Goal: Information Seeking & Learning: Learn about a topic

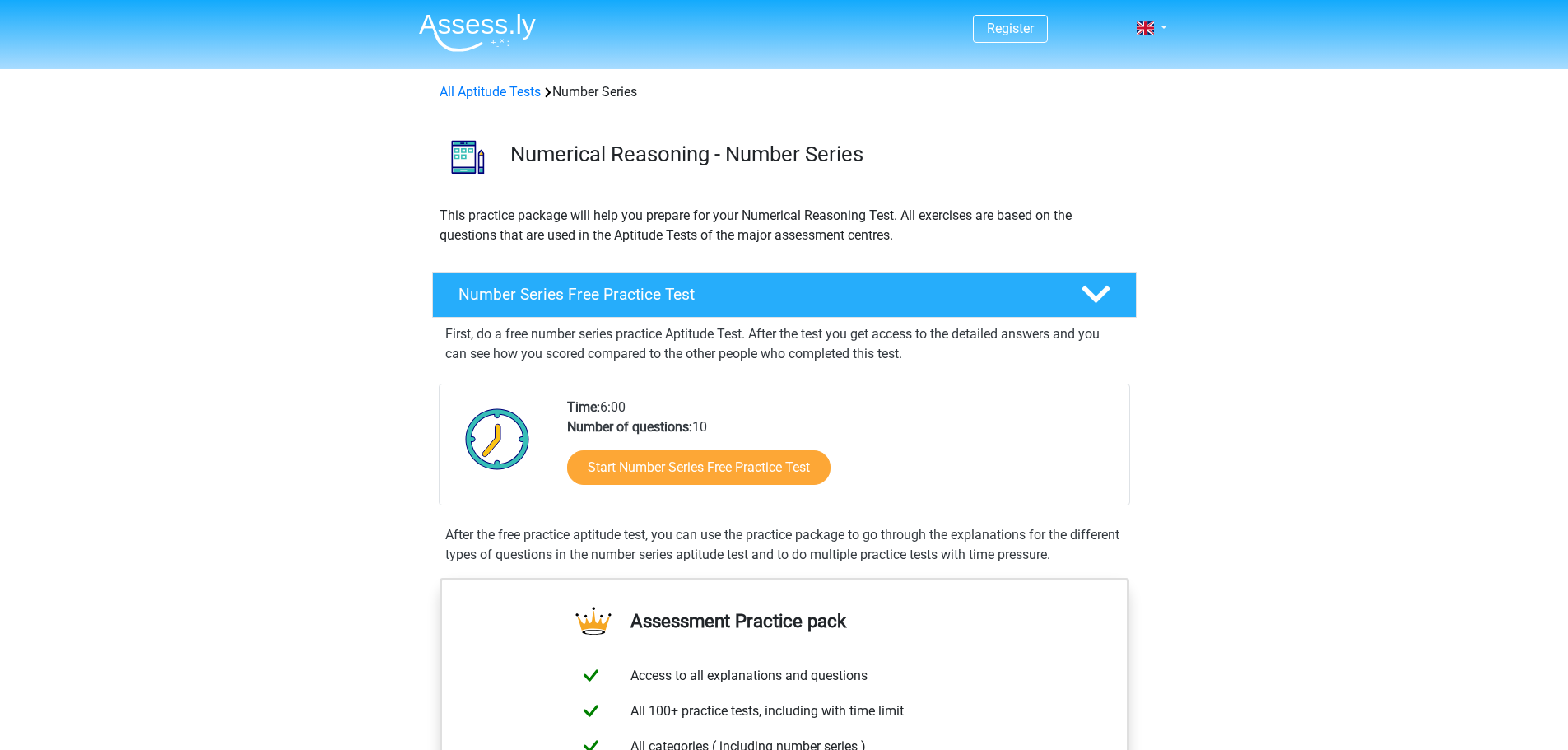
click at [832, 386] on div "Time: 6:00 Number of questions: 10 Start Number Series Free Practice Test" at bounding box center [785, 445] width 692 height 122
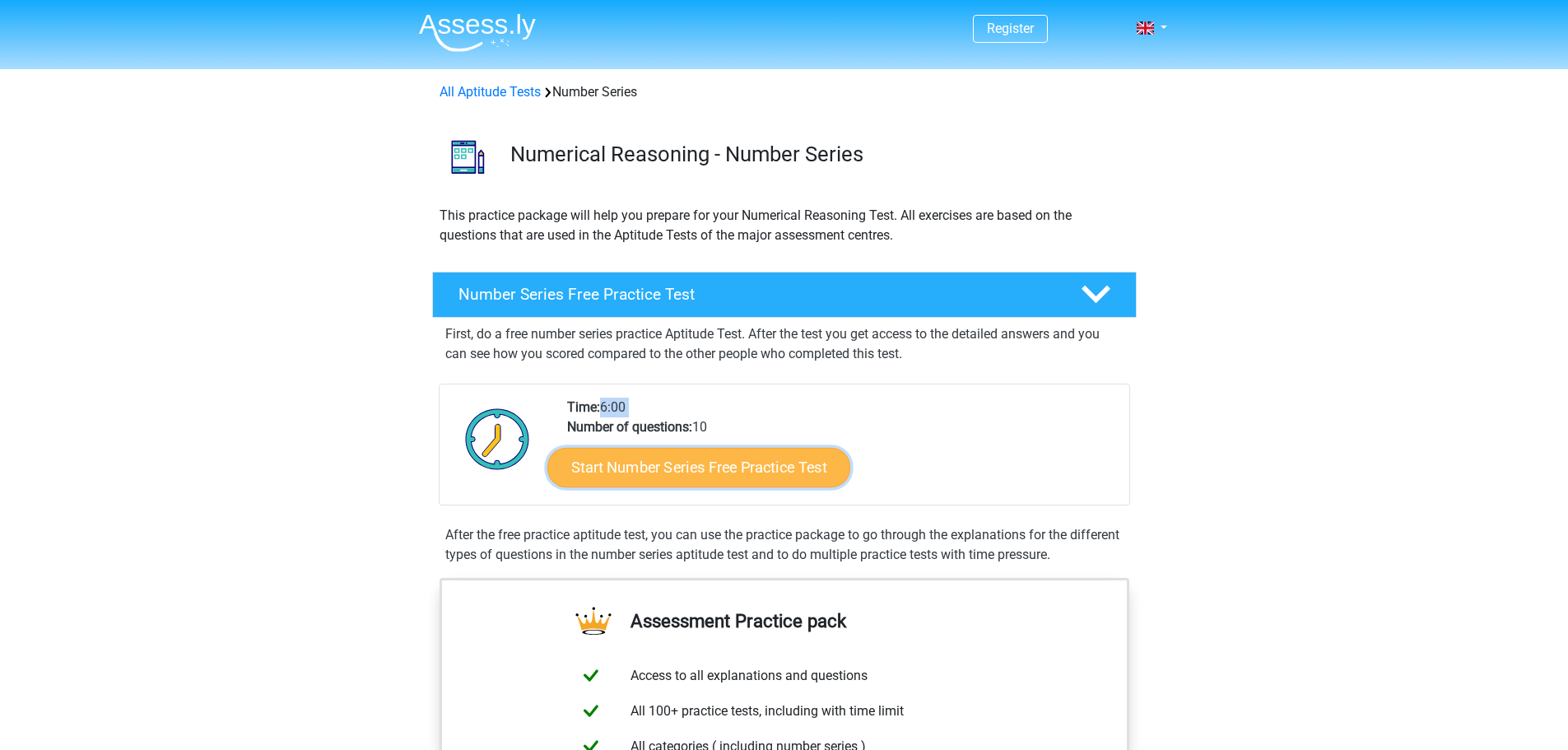
click at [703, 464] on link "Start Number Series Free Practice Test" at bounding box center [698, 466] width 303 height 40
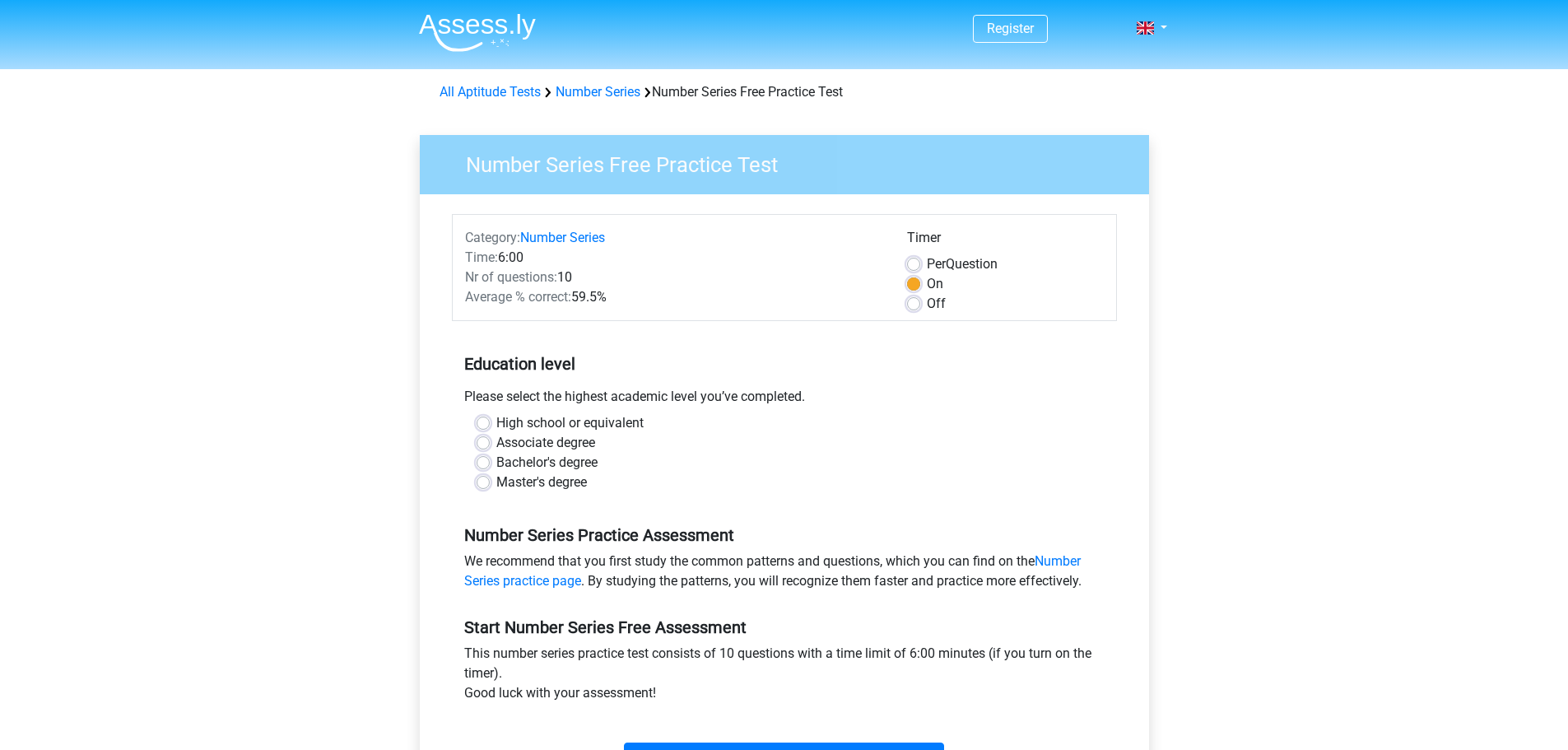
scroll to position [330, 0]
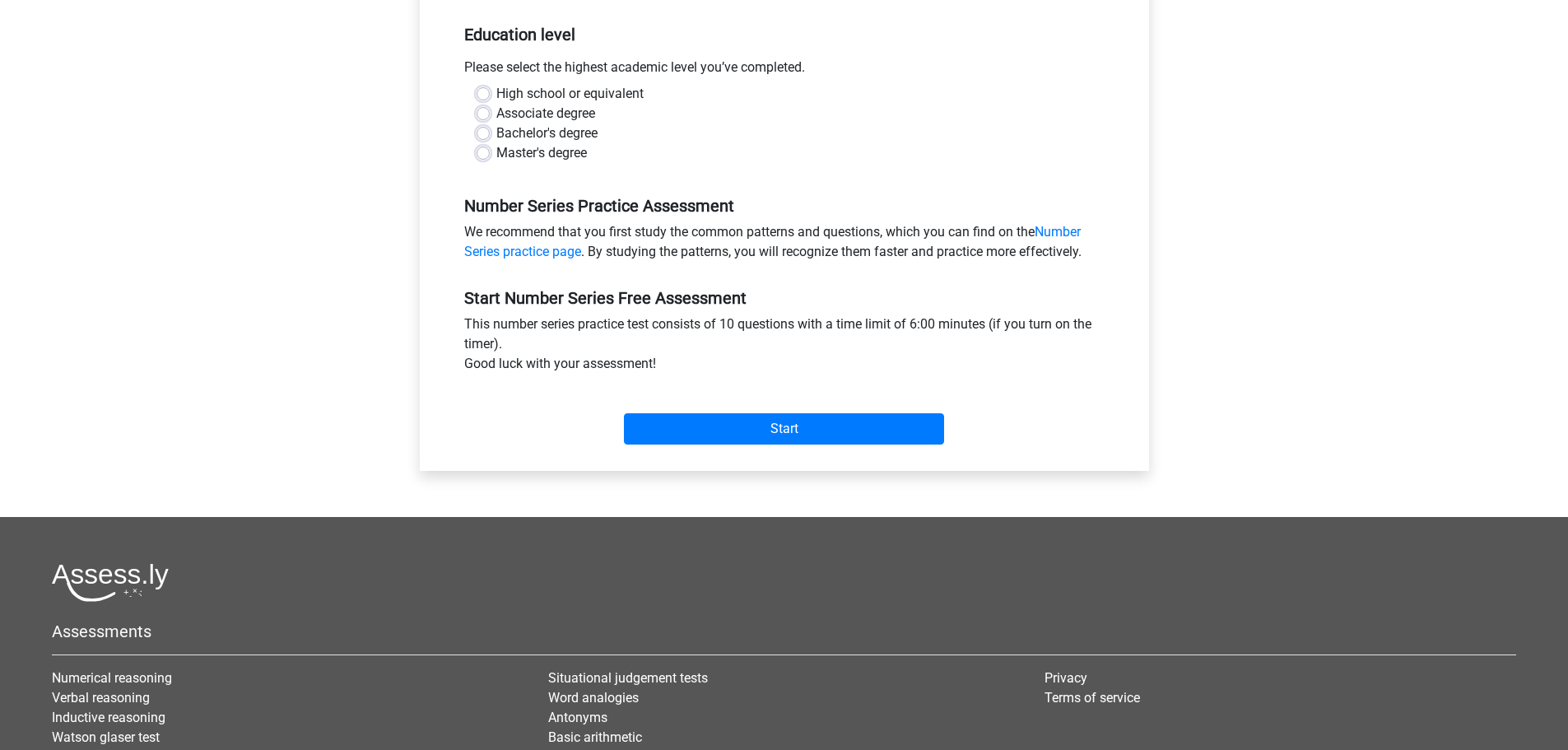
click at [497, 154] on label "Master's degree" at bounding box center [542, 153] width 91 height 19
click at [483, 154] on input "Master's degree" at bounding box center [483, 151] width 14 height 16
radio input "true"
click at [767, 435] on input "Start" at bounding box center [784, 429] width 320 height 31
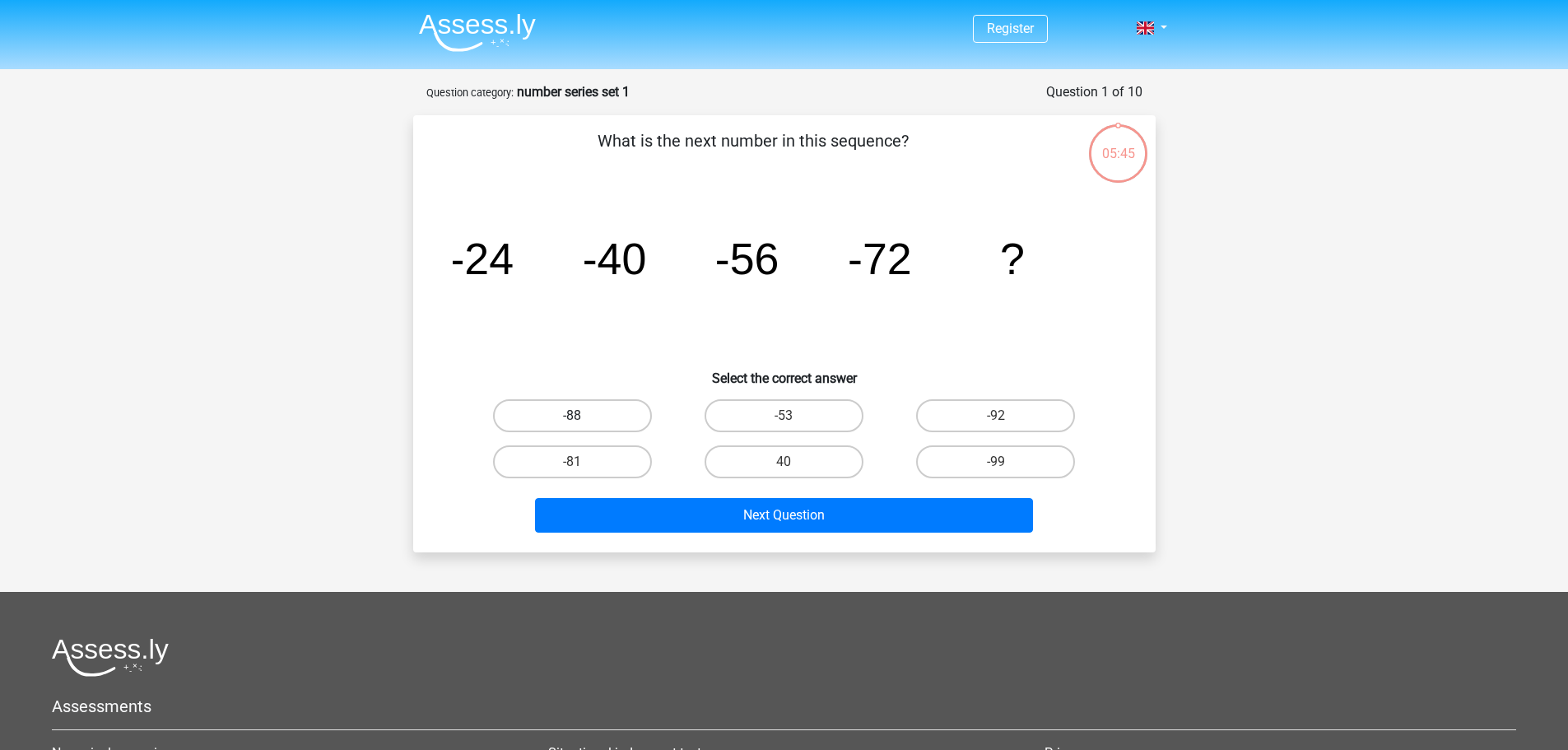
click at [578, 408] on label "-88" at bounding box center [572, 415] width 158 height 33
click at [578, 416] on input "-88" at bounding box center [577, 421] width 11 height 11
radio input "true"
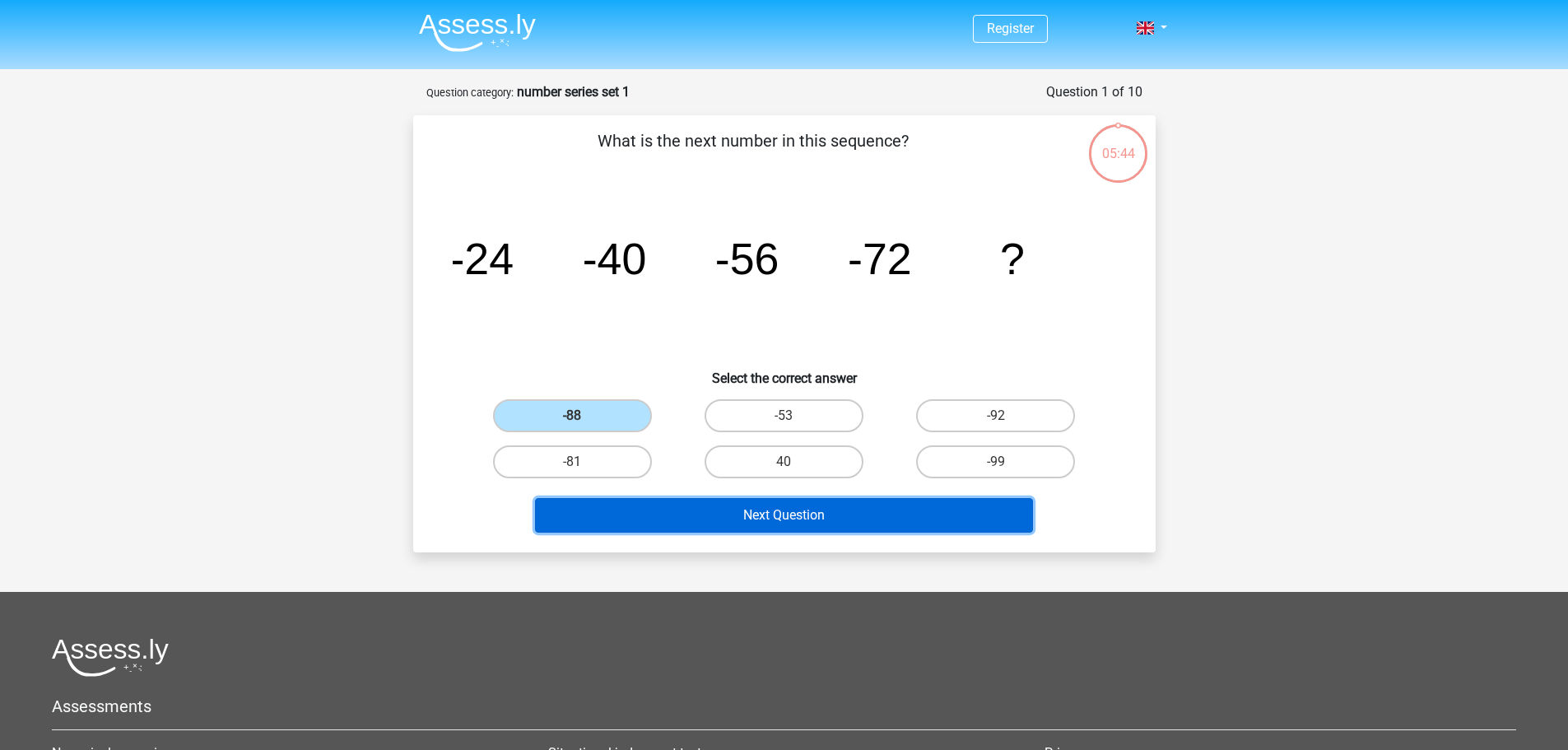
click at [866, 519] on button "Next Question" at bounding box center [784, 515] width 498 height 35
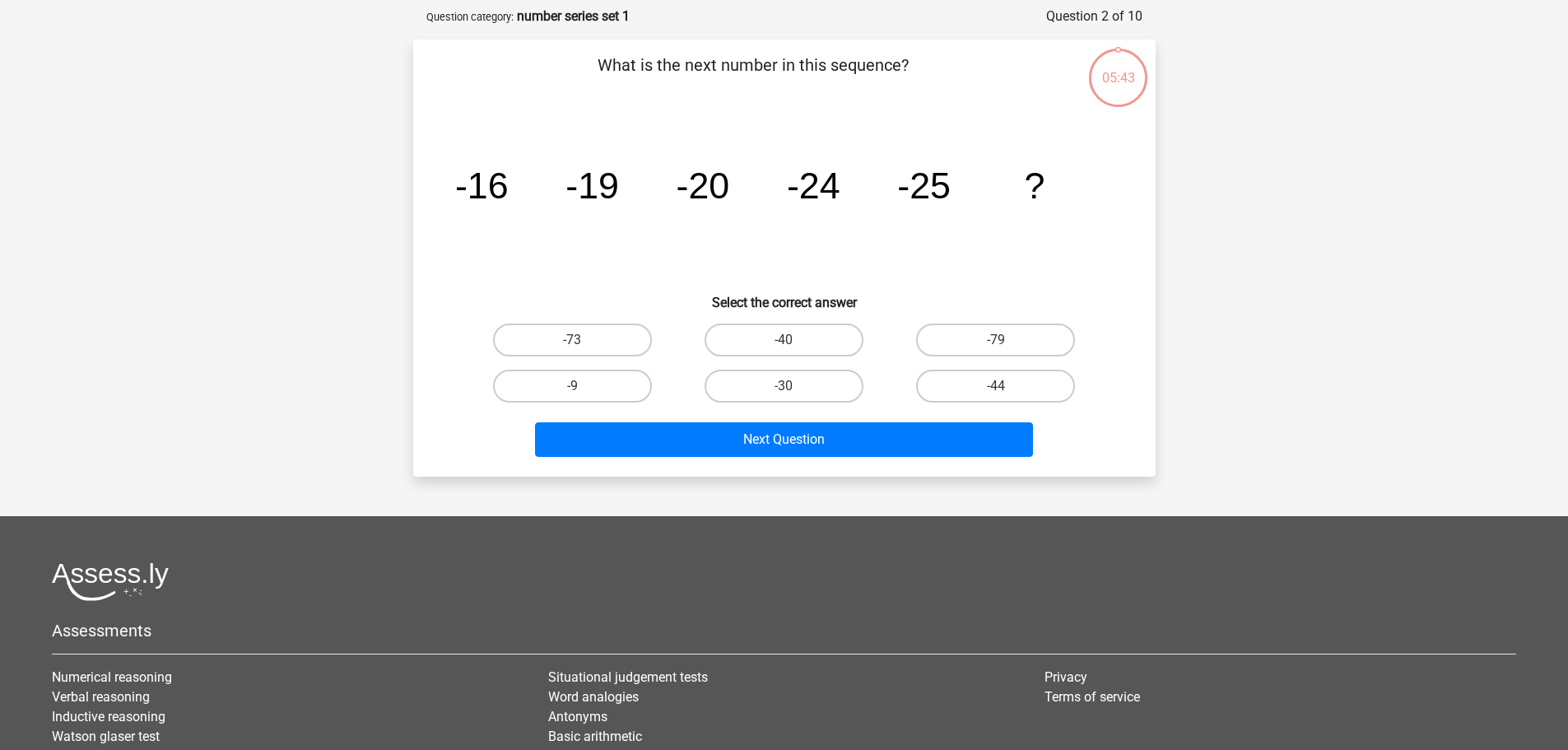
scroll to position [82, 0]
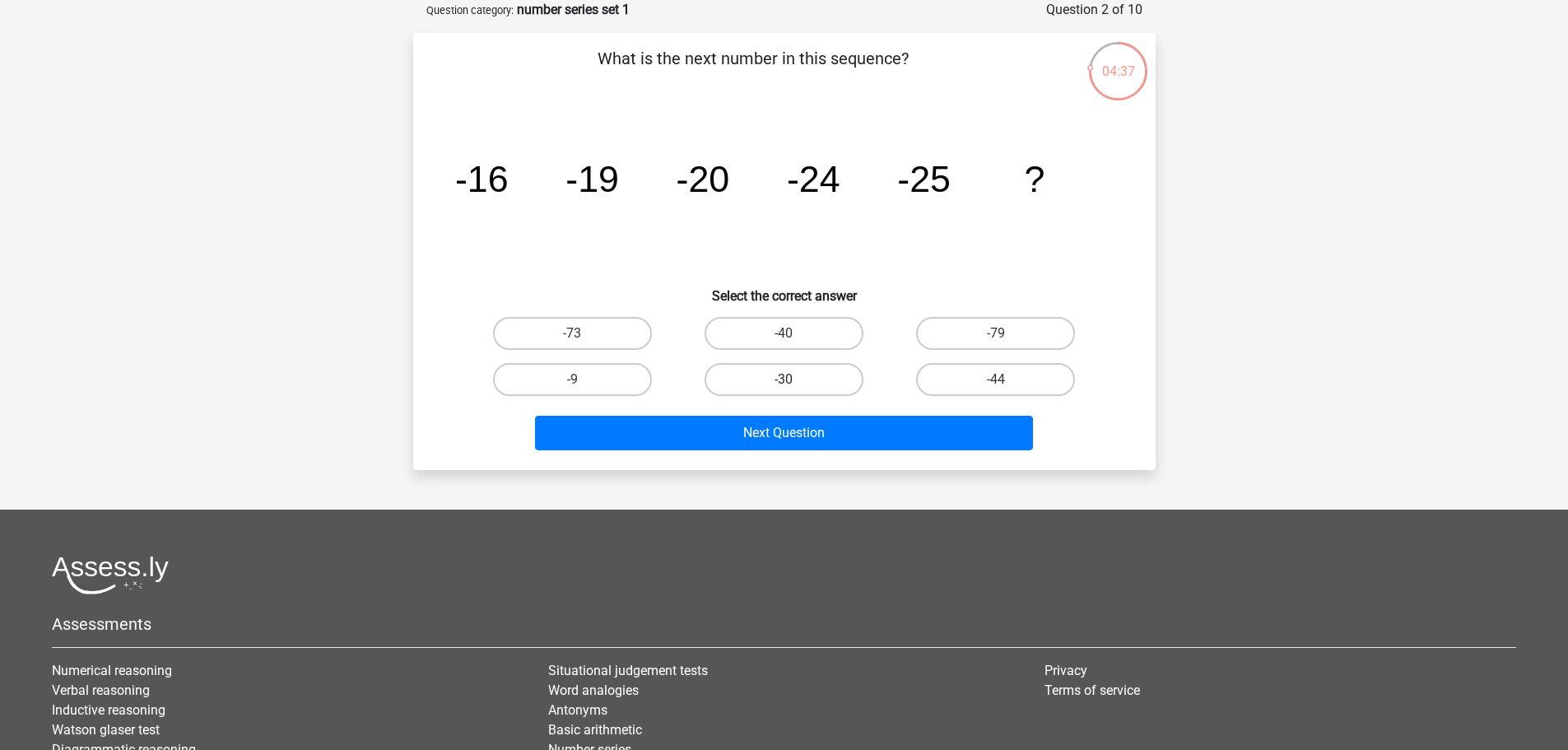
click at [762, 375] on label "-30" at bounding box center [783, 379] width 158 height 33
click at [784, 380] on input "-30" at bounding box center [789, 385] width 11 height 11
radio input "true"
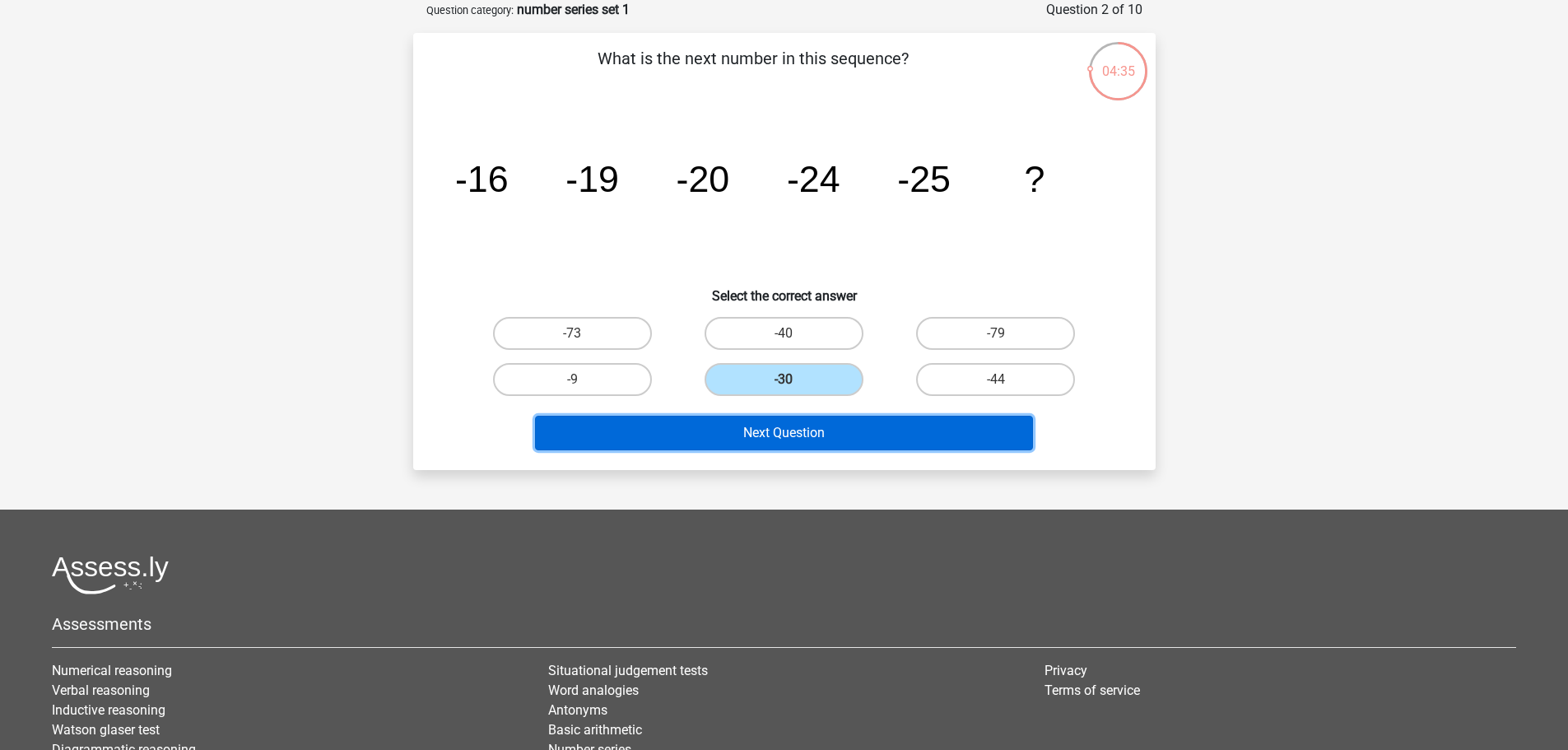
click at [781, 436] on button "Next Question" at bounding box center [784, 433] width 498 height 35
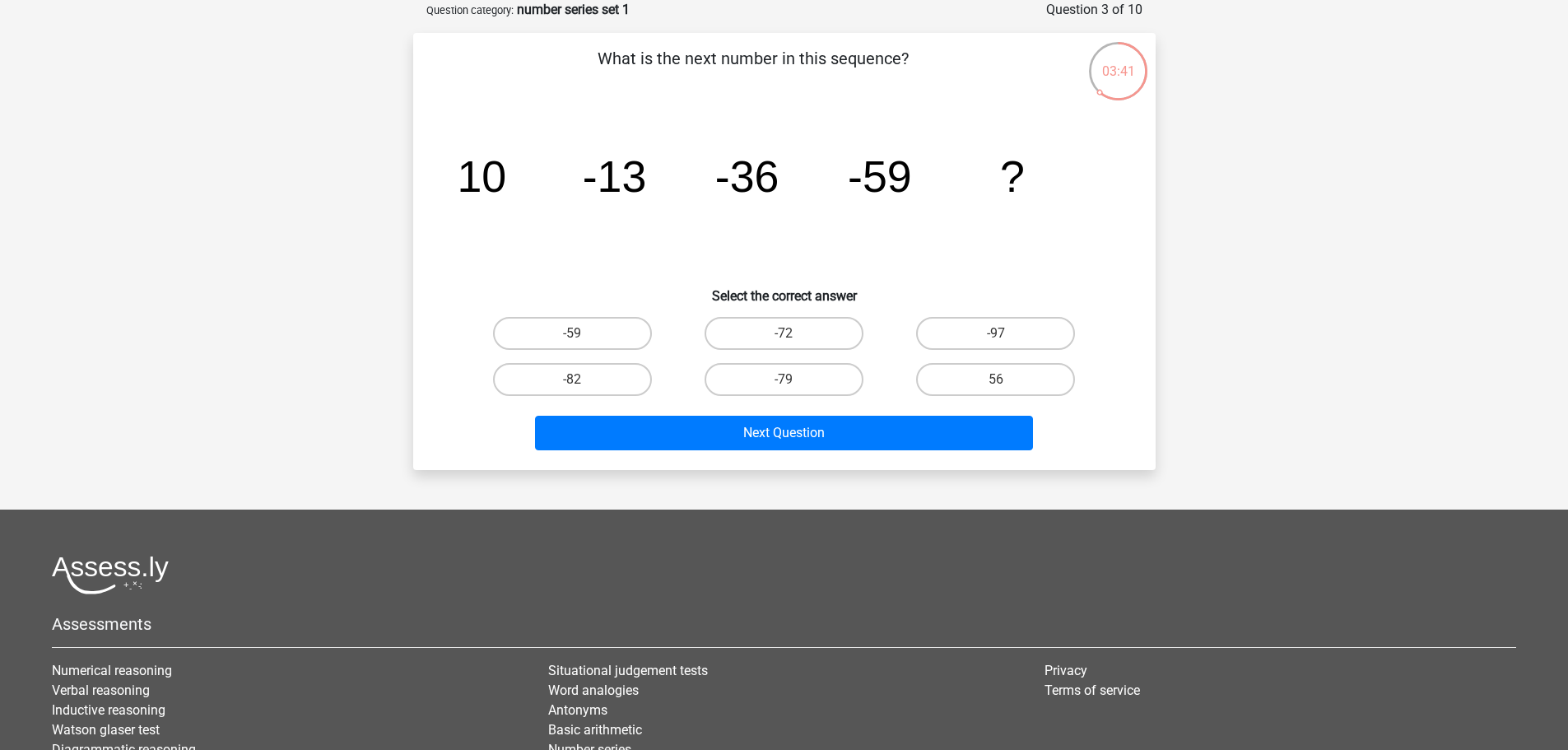
scroll to position [0, 0]
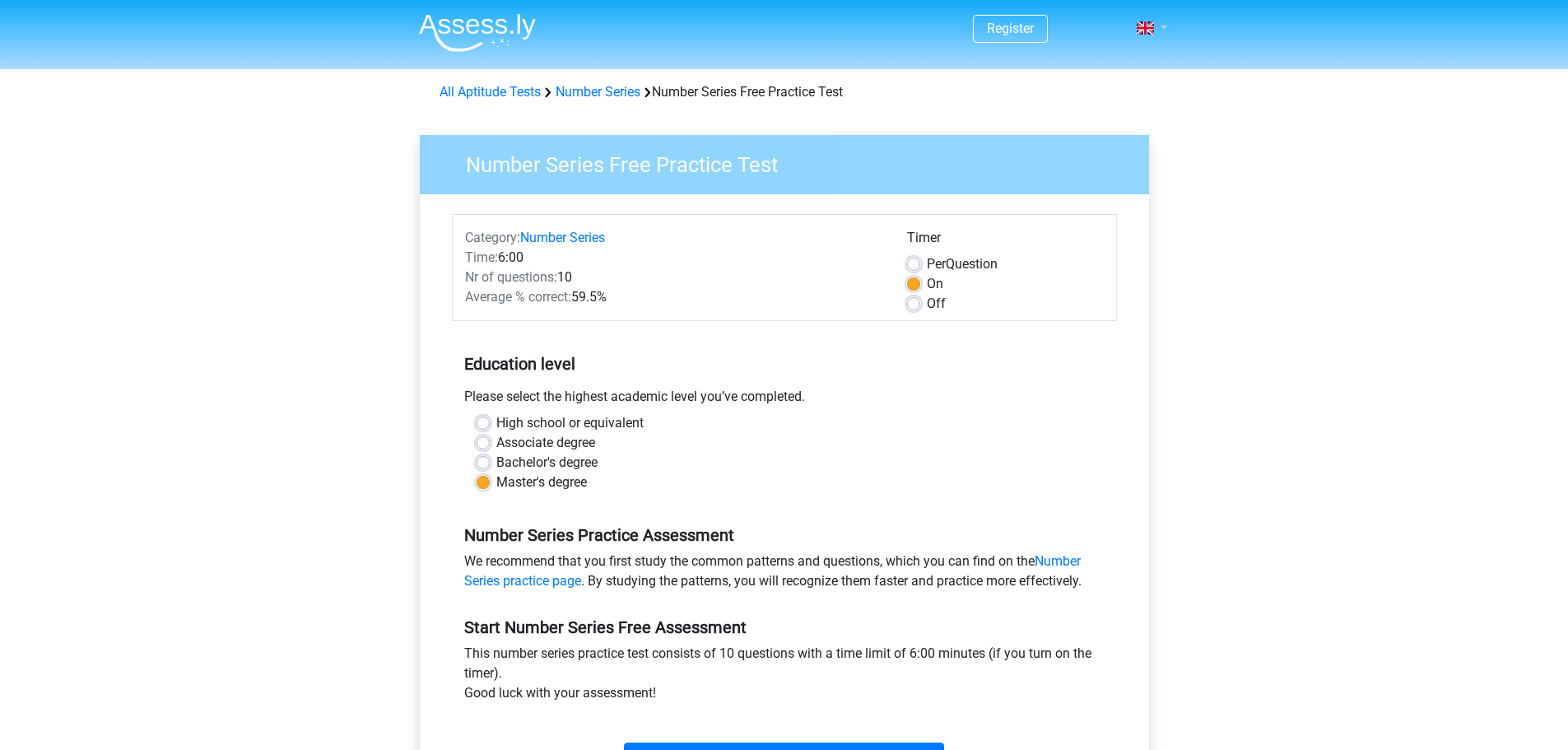
click at [1160, 25] on link at bounding box center [1147, 27] width 33 height 19
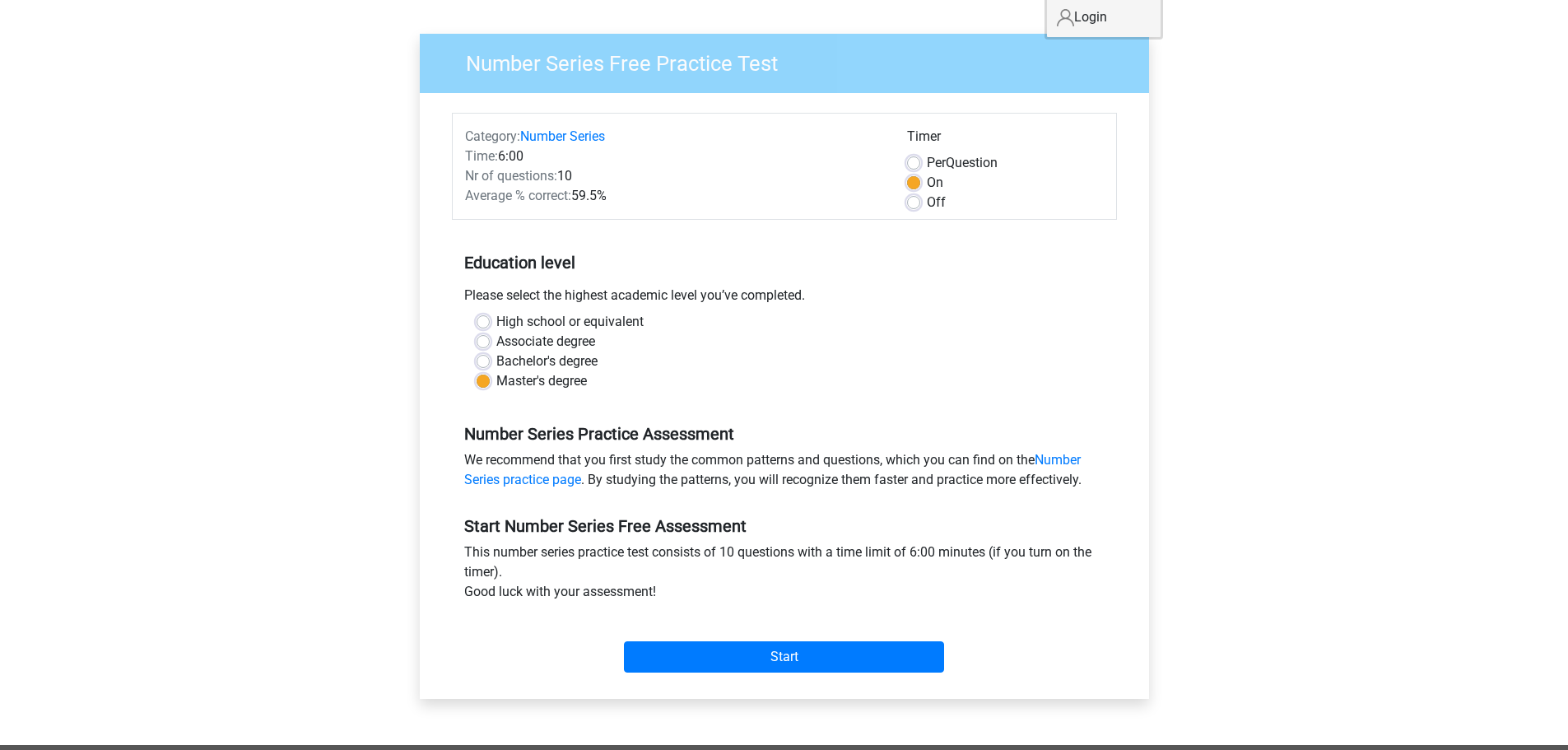
scroll to position [247, 0]
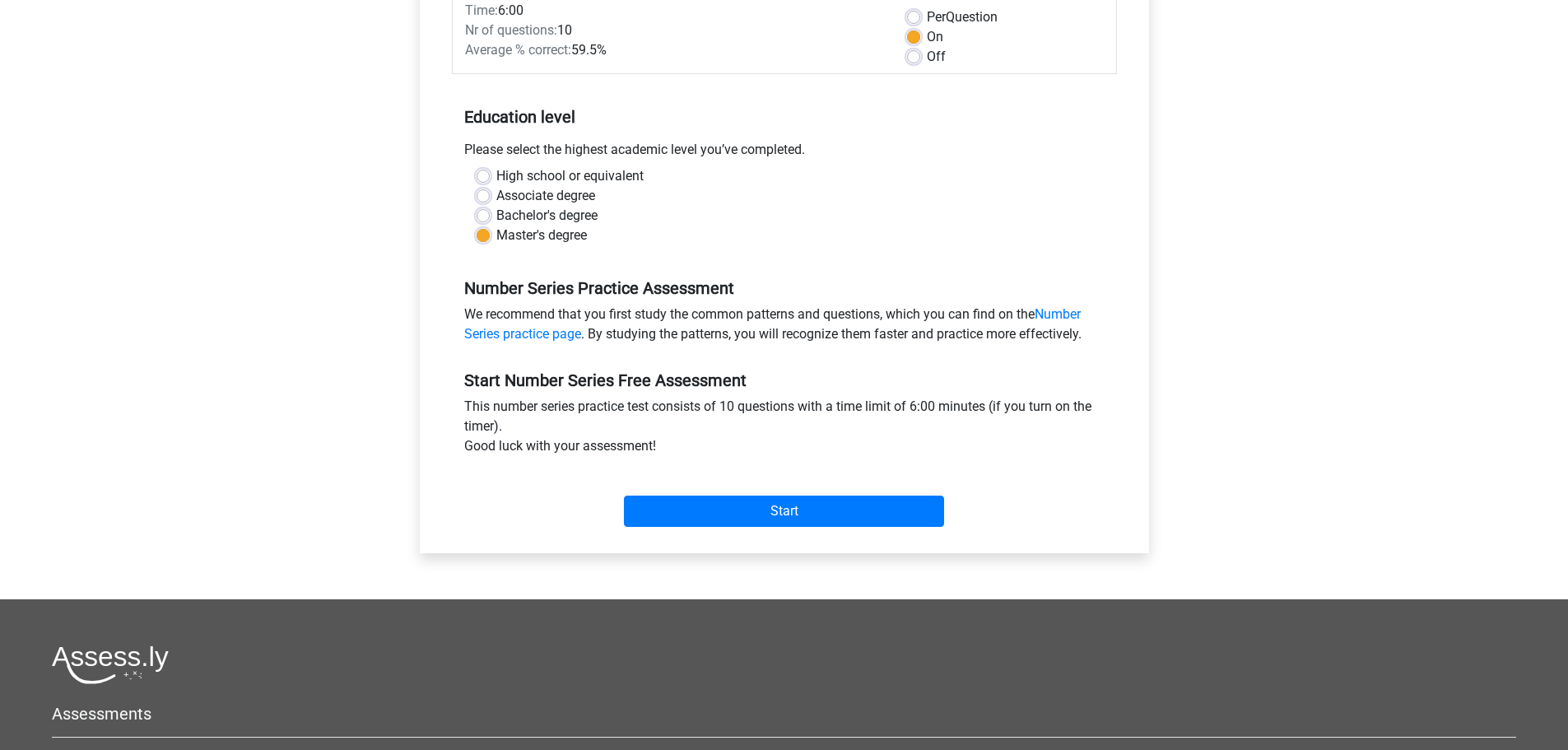
drag, startPoint x: 724, startPoint y: 408, endPoint x: 1059, endPoint y: 408, distance: 335.0
click at [1059, 408] on div "This number series practice test consists of 10 questions with a time limit of …" at bounding box center [784, 430] width 665 height 66
click at [815, 408] on div "This number series practice test consists of 10 questions with a time limit of …" at bounding box center [784, 430] width 665 height 66
drag, startPoint x: 467, startPoint y: 405, endPoint x: 516, endPoint y: 429, distance: 54.6
click at [516, 429] on div "This number series practice test consists of 10 questions with a time limit of …" at bounding box center [784, 430] width 665 height 66
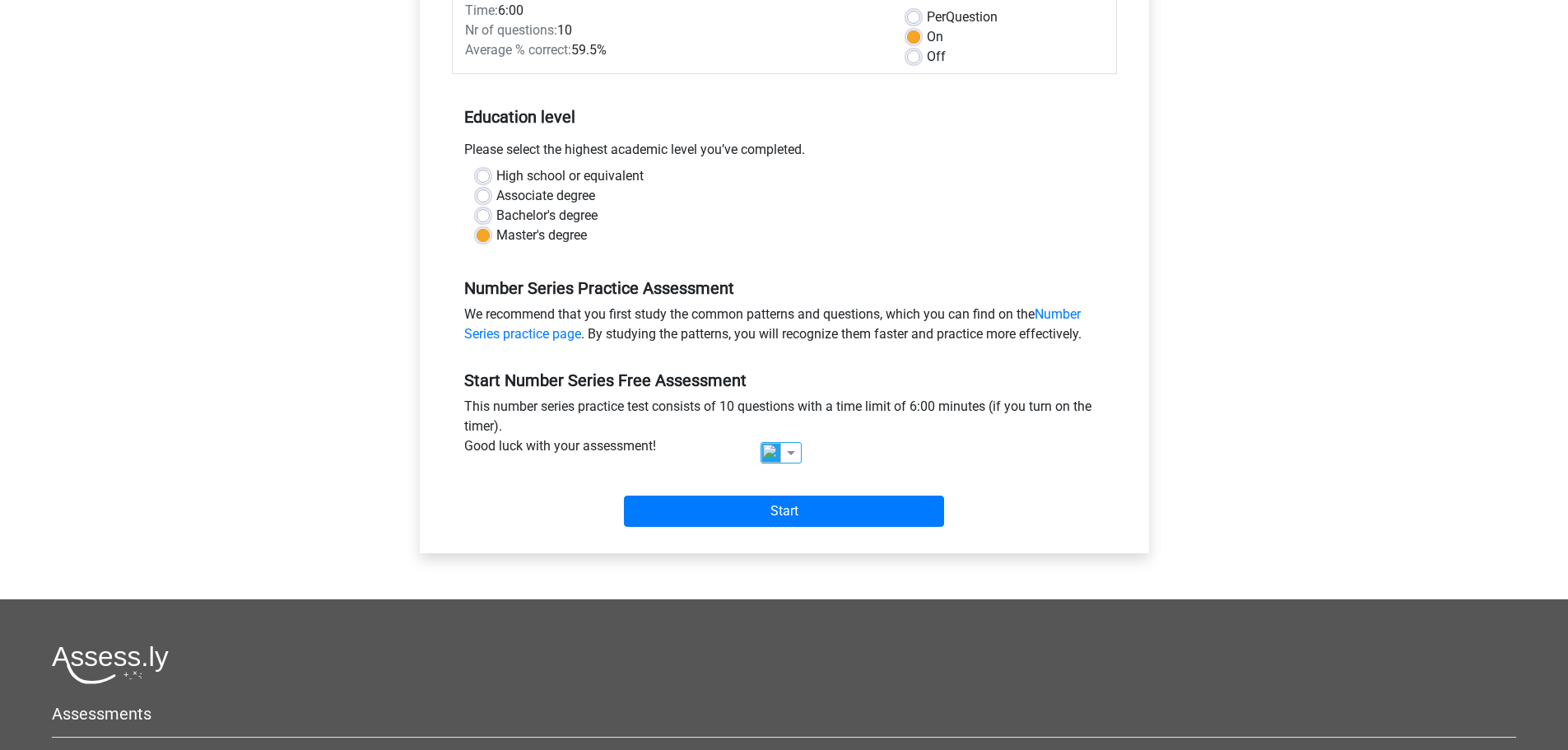
click at [1267, 210] on div "Register Nederlands English" at bounding box center [784, 393] width 1568 height 1281
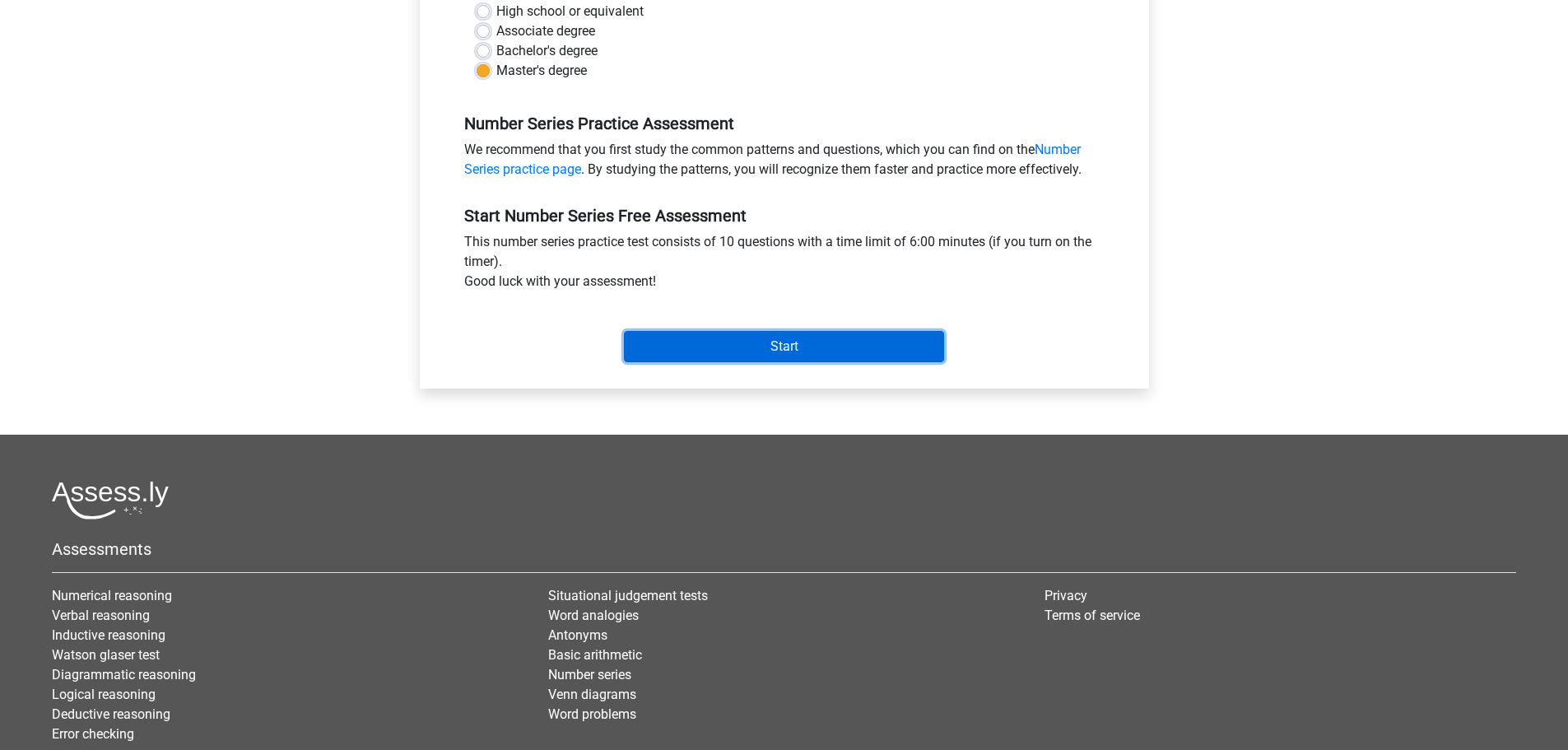
click at [759, 357] on input "Start" at bounding box center [784, 346] width 320 height 31
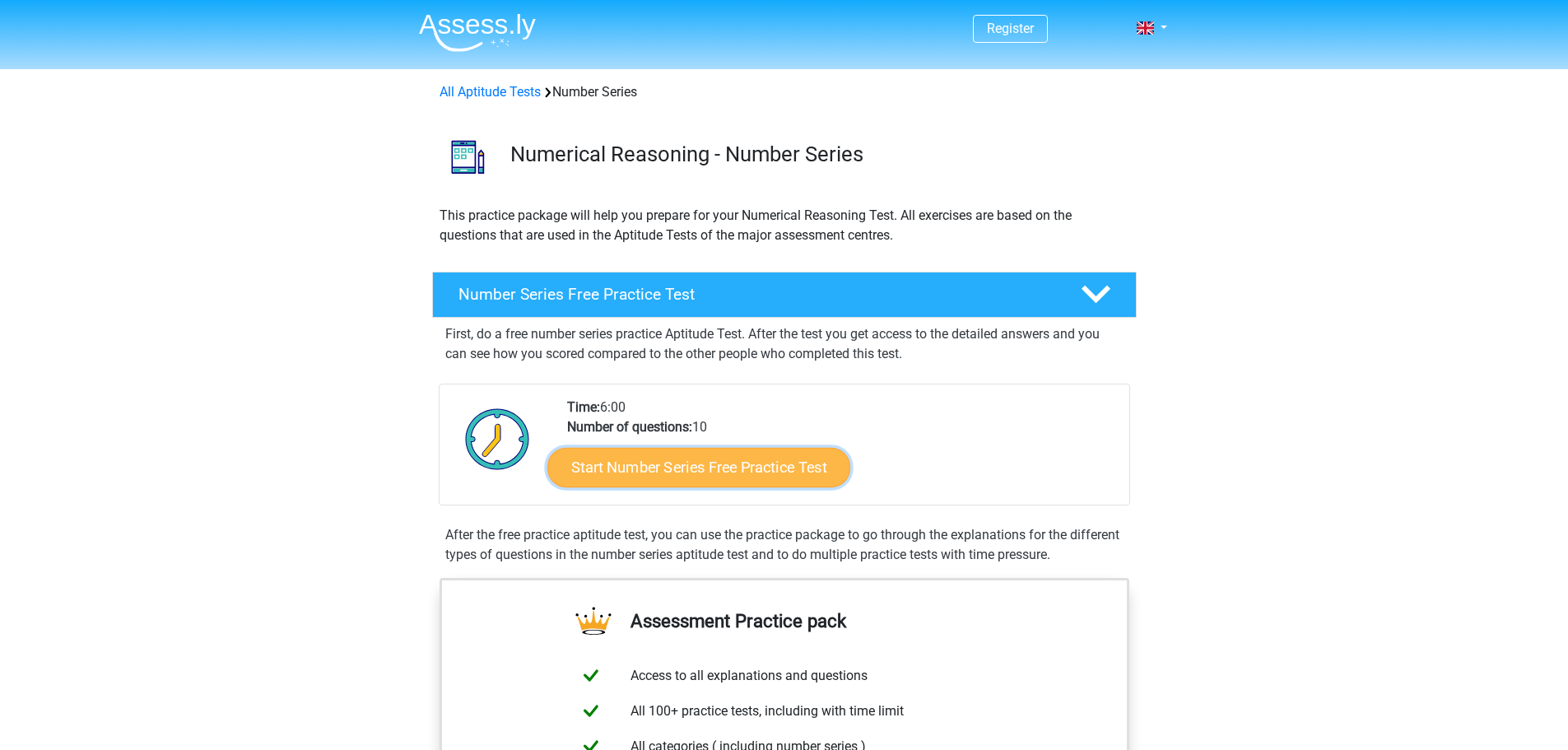
click at [681, 468] on link "Start Number Series Free Practice Test" at bounding box center [698, 466] width 303 height 40
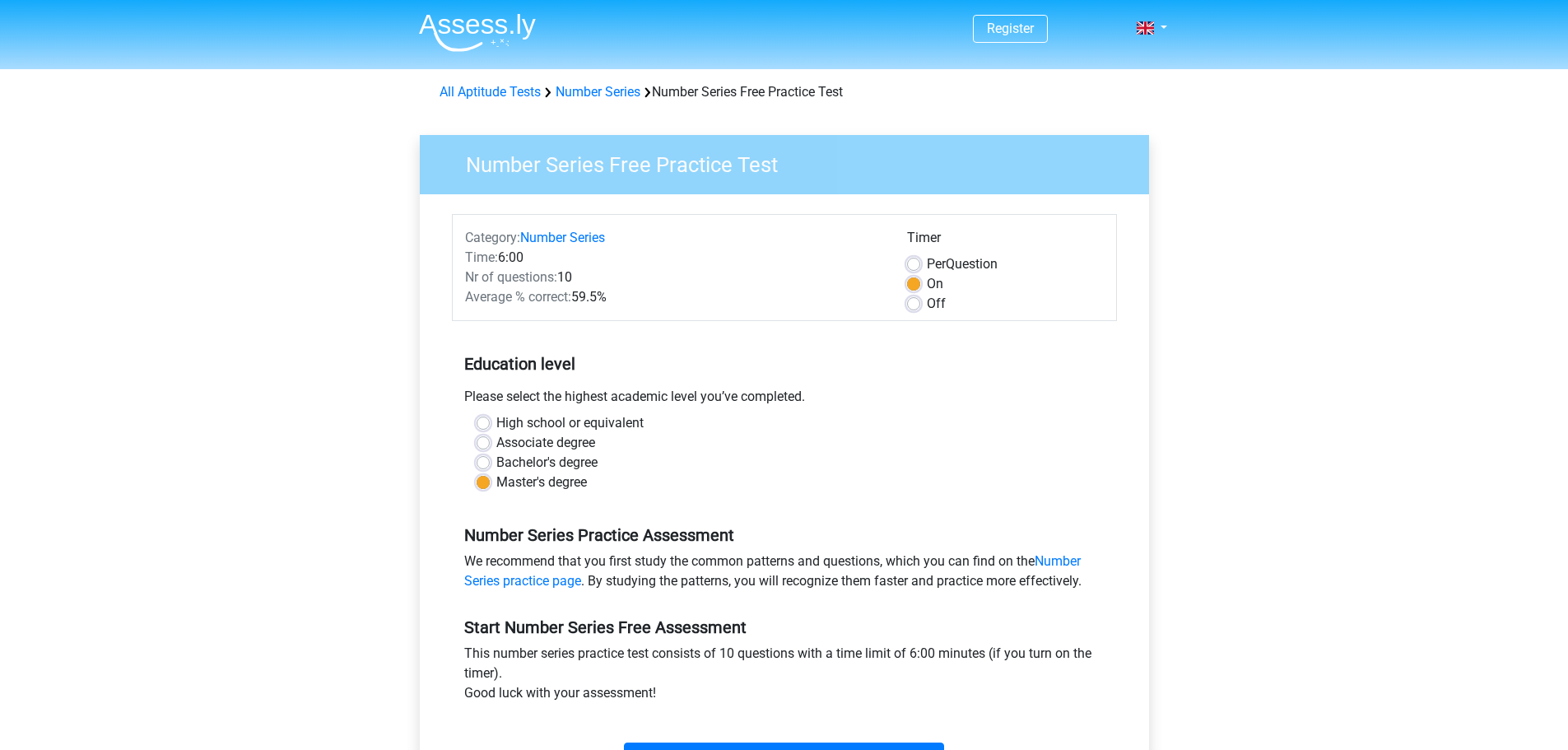
scroll to position [412, 0]
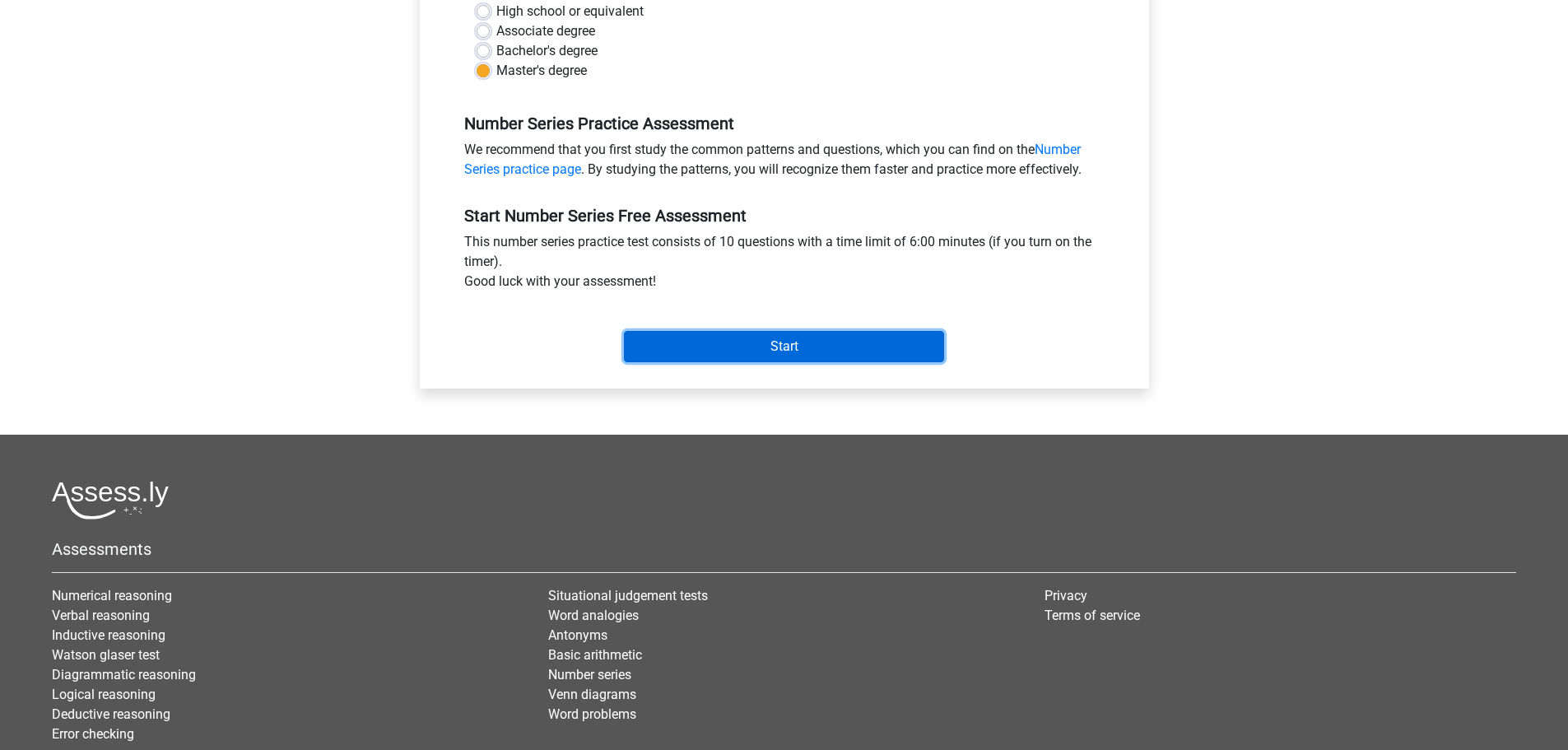
click at [789, 352] on input "Start" at bounding box center [784, 346] width 320 height 31
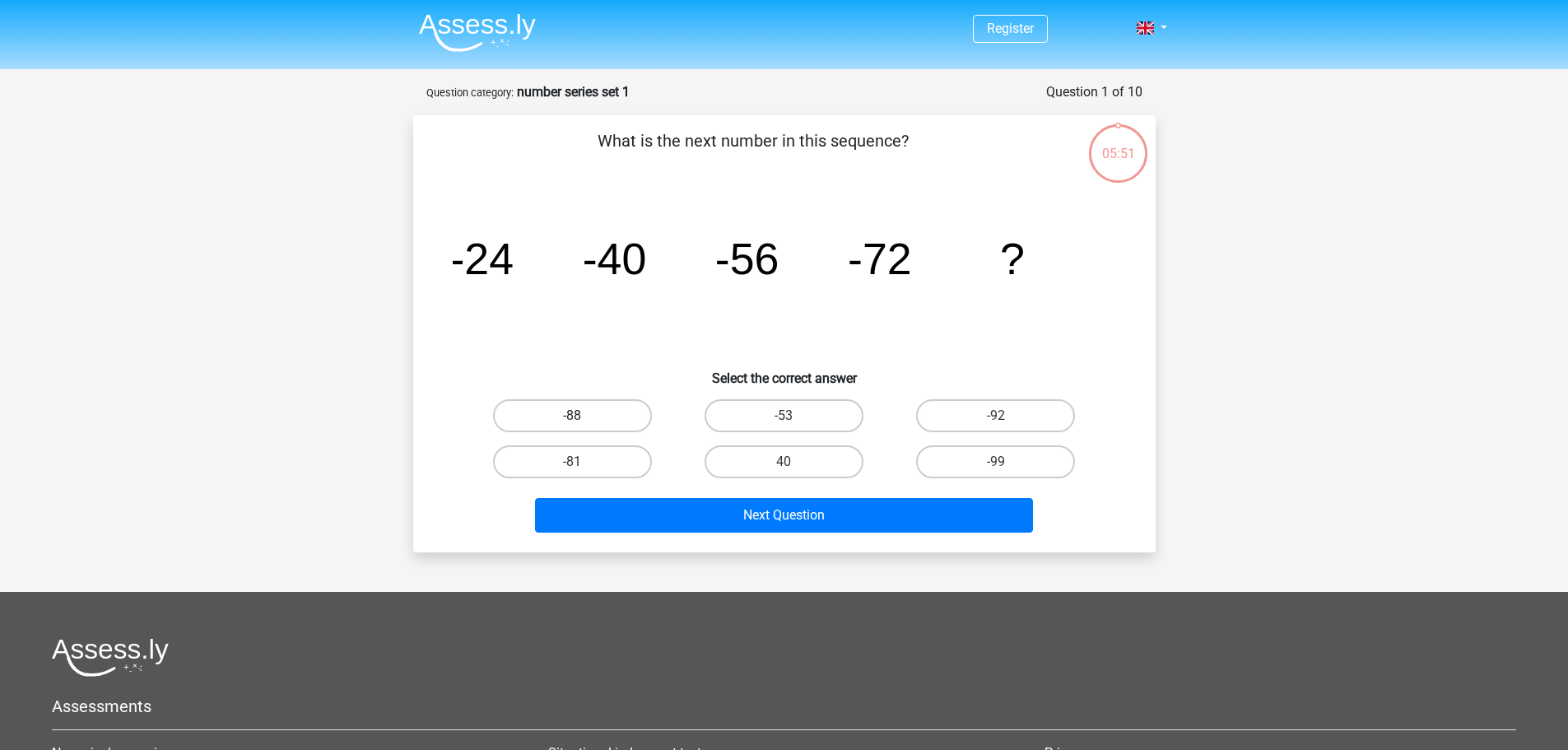
click at [588, 414] on label "-88" at bounding box center [572, 415] width 158 height 33
click at [583, 416] on input "-88" at bounding box center [577, 421] width 11 height 11
radio input "true"
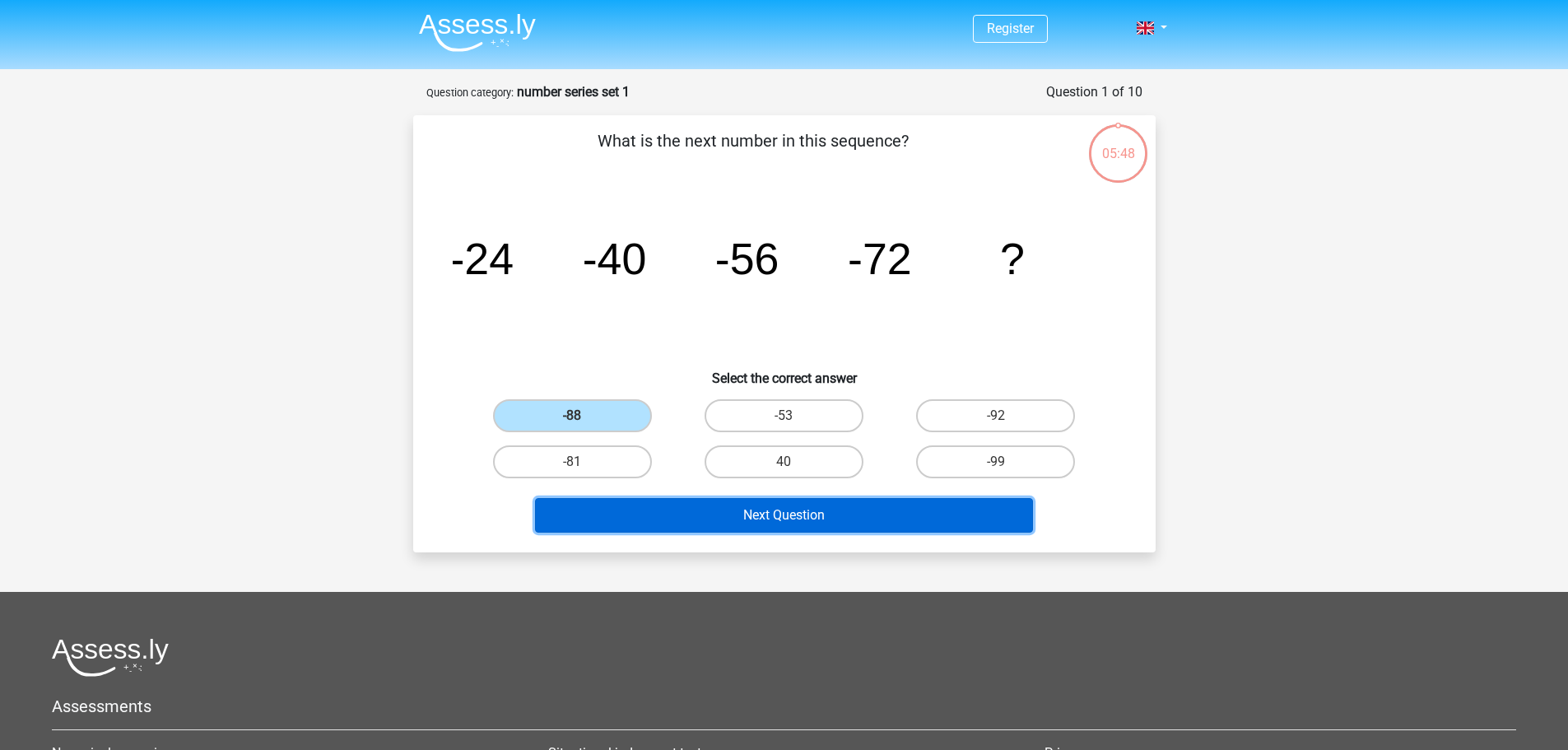
click at [871, 518] on button "Next Question" at bounding box center [784, 515] width 498 height 35
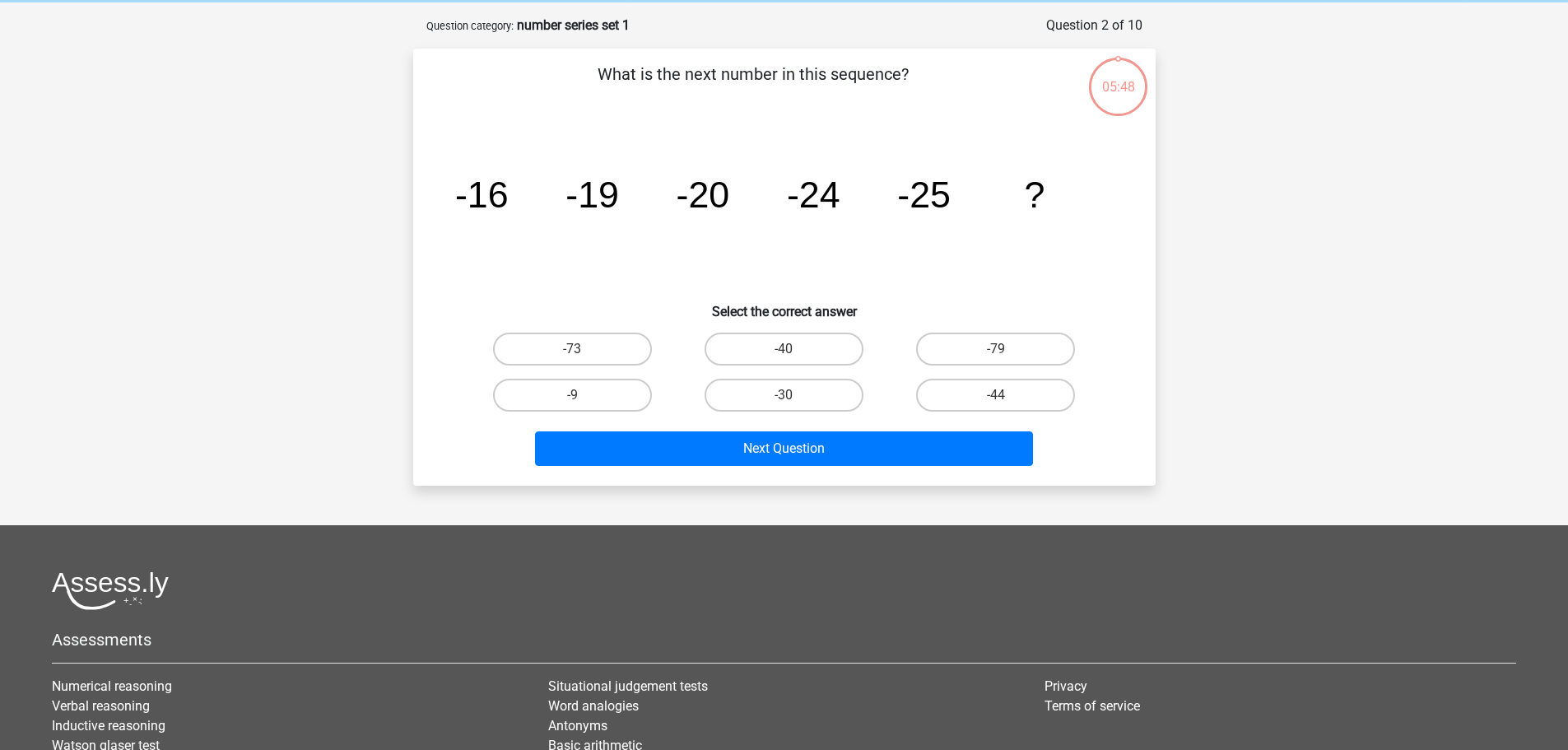
scroll to position [82, 0]
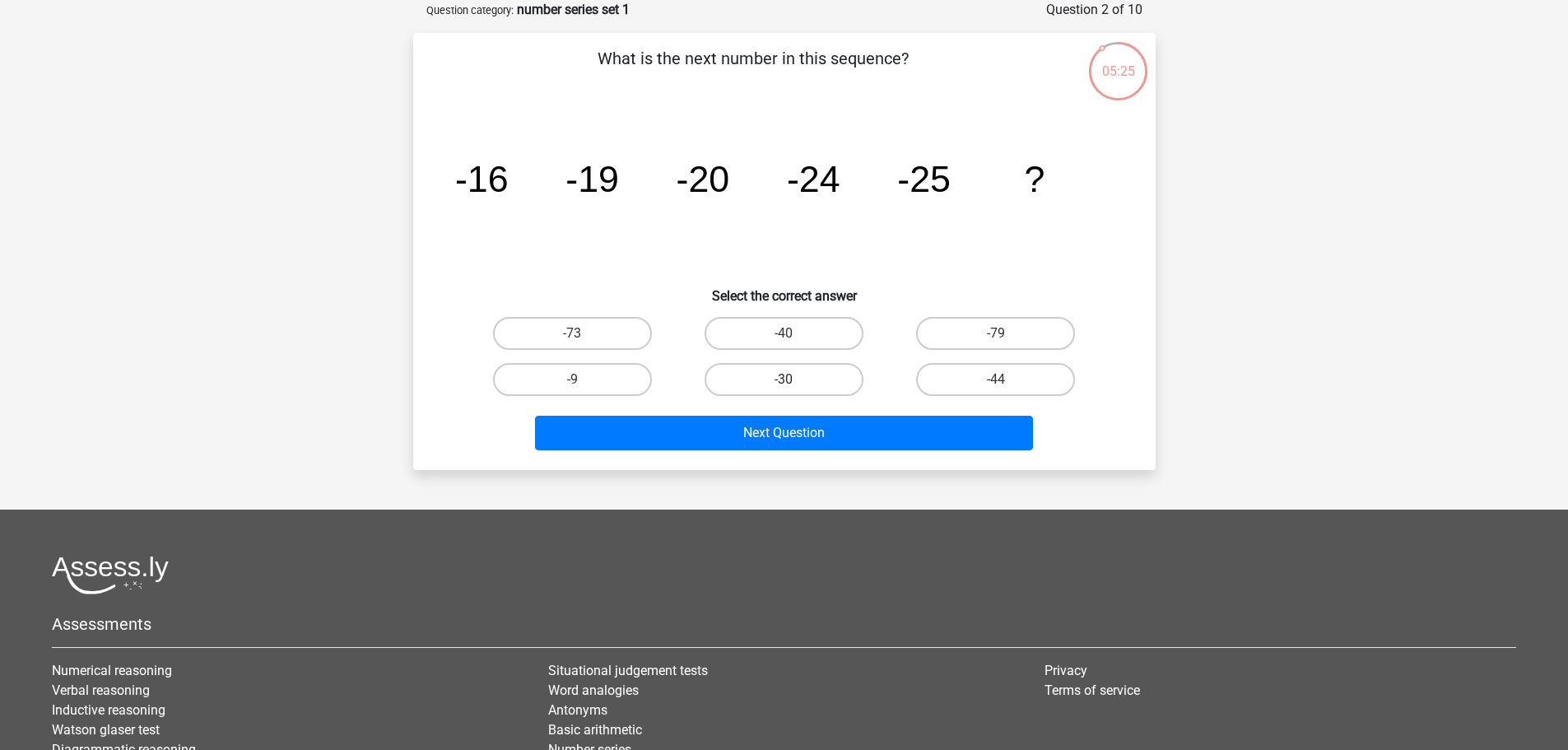
click at [803, 385] on label "-30" at bounding box center [783, 379] width 158 height 33
click at [794, 385] on input "-30" at bounding box center [789, 385] width 11 height 11
radio input "true"
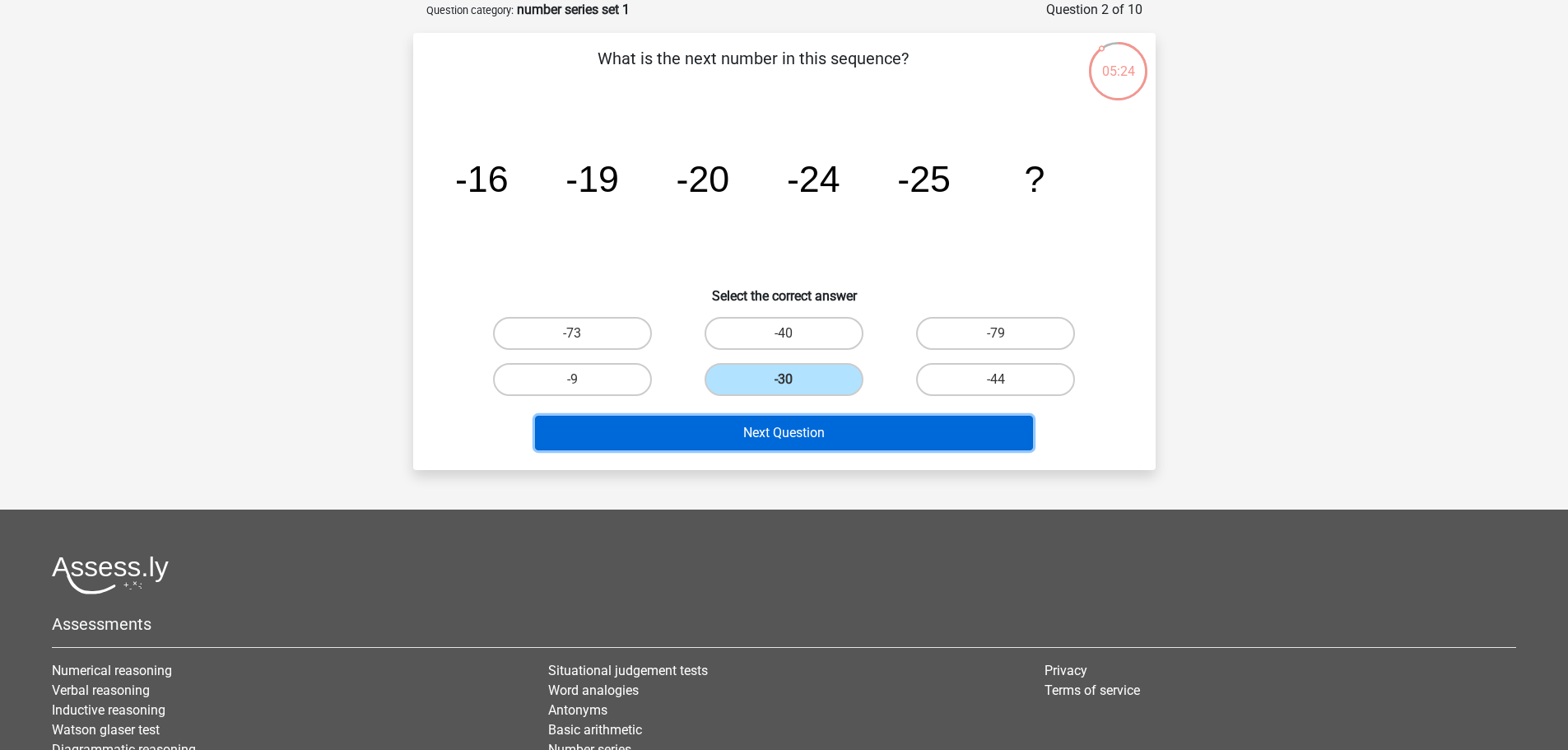
click at [777, 446] on button "Next Question" at bounding box center [784, 433] width 498 height 35
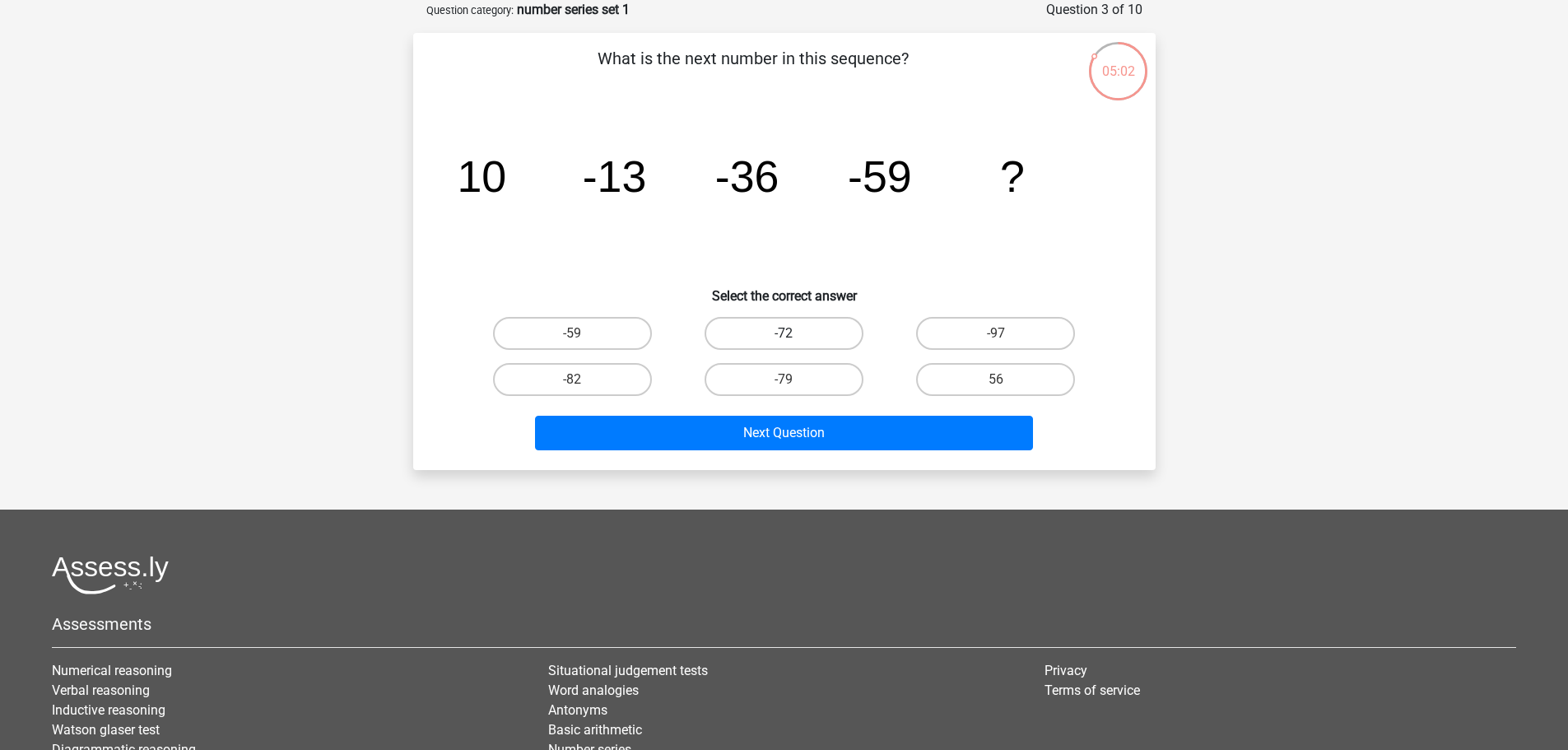
click at [765, 334] on label "-72" at bounding box center [783, 333] width 158 height 33
click at [784, 334] on input "-72" at bounding box center [789, 338] width 11 height 11
radio input "true"
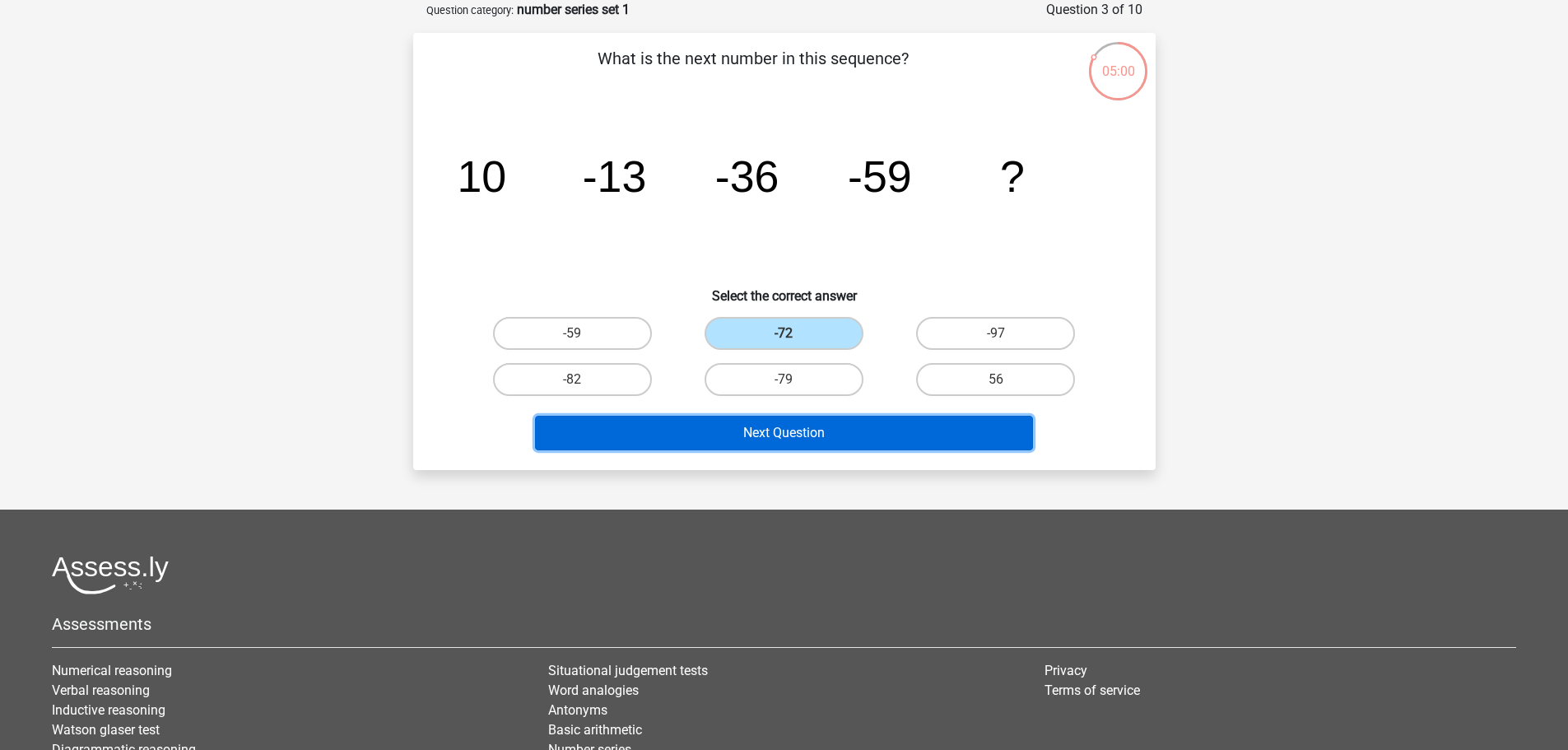
click at [787, 444] on button "Next Question" at bounding box center [784, 433] width 498 height 35
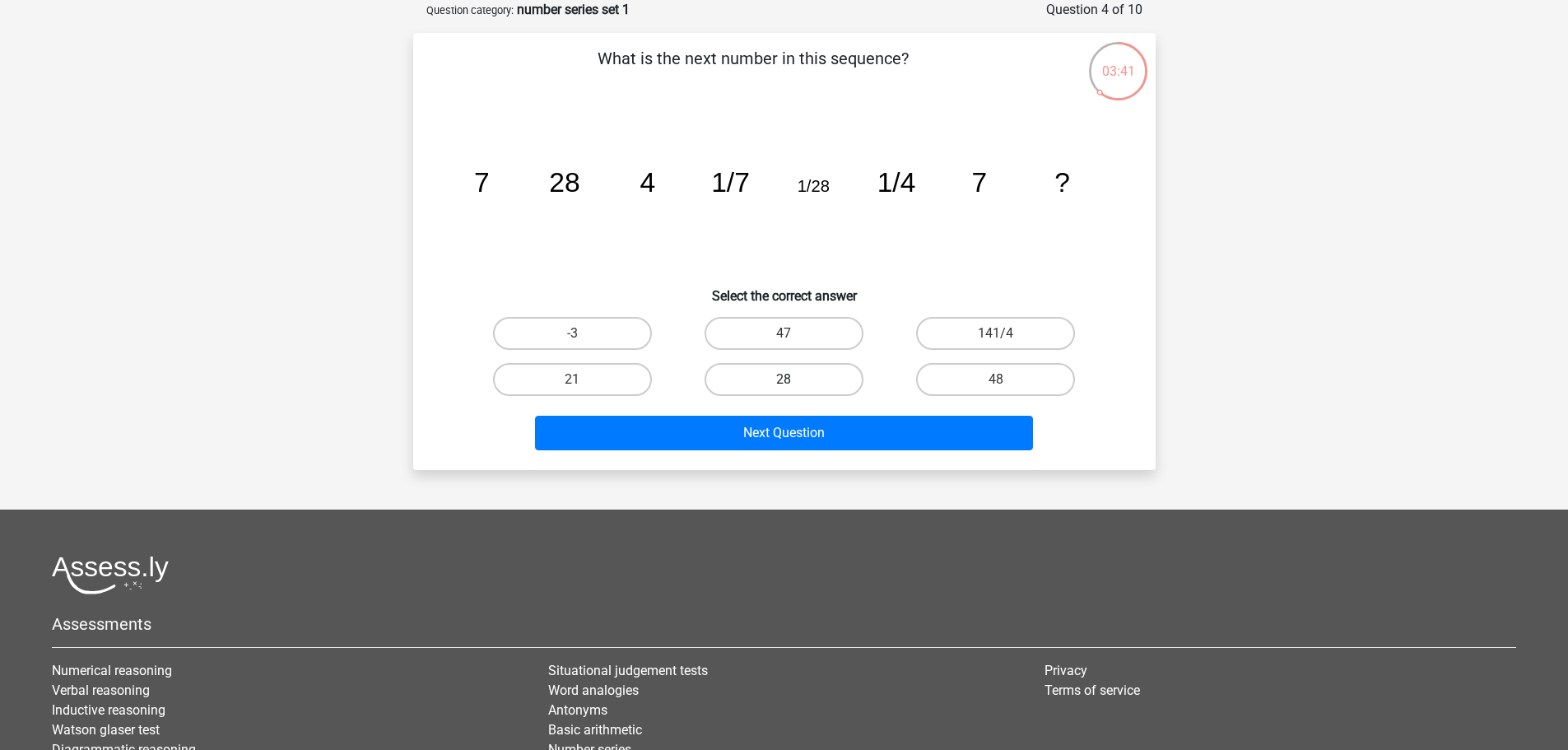
click at [777, 375] on label "28" at bounding box center [783, 379] width 158 height 33
click at [784, 380] on input "28" at bounding box center [789, 385] width 11 height 11
radio input "true"
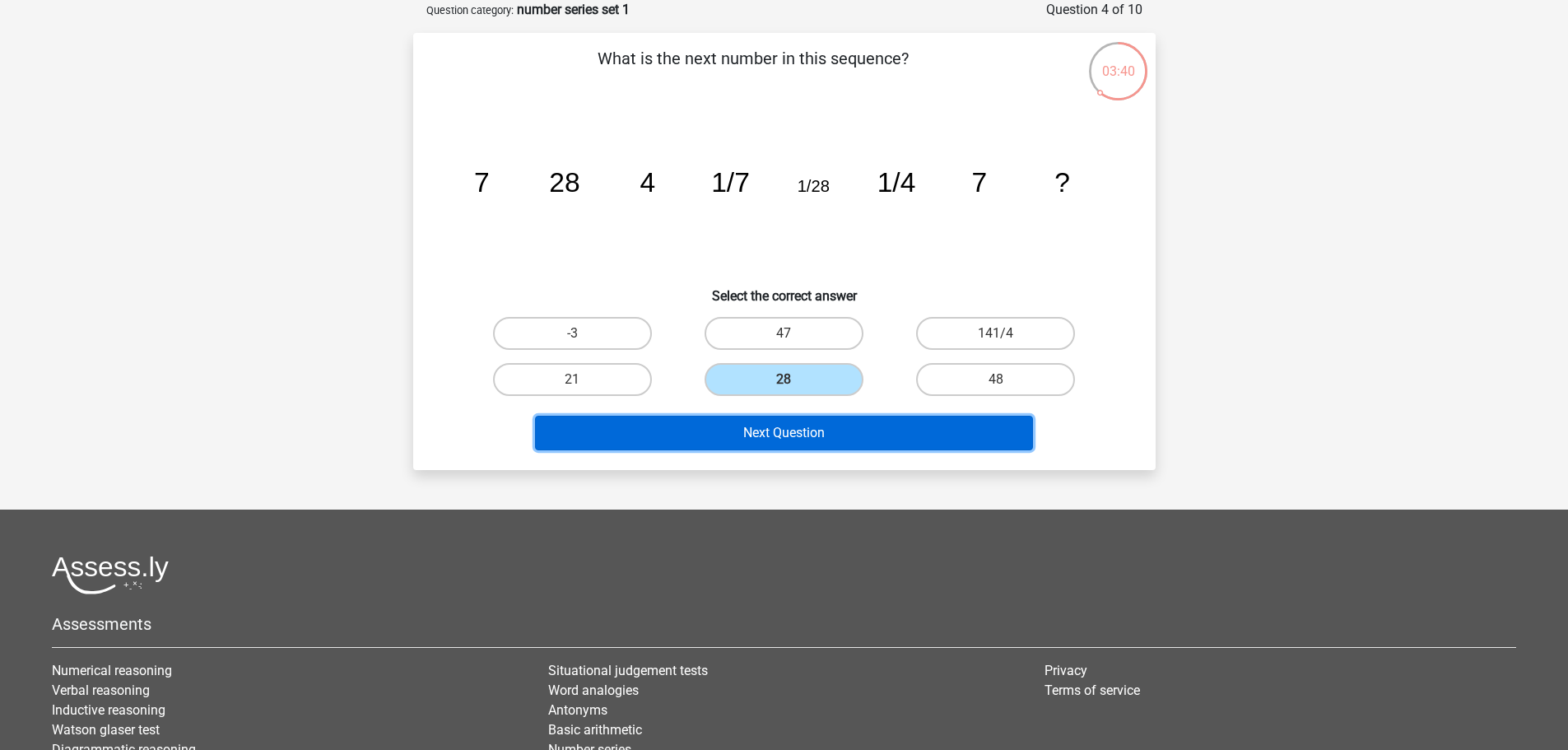
click at [800, 436] on button "Next Question" at bounding box center [784, 433] width 498 height 35
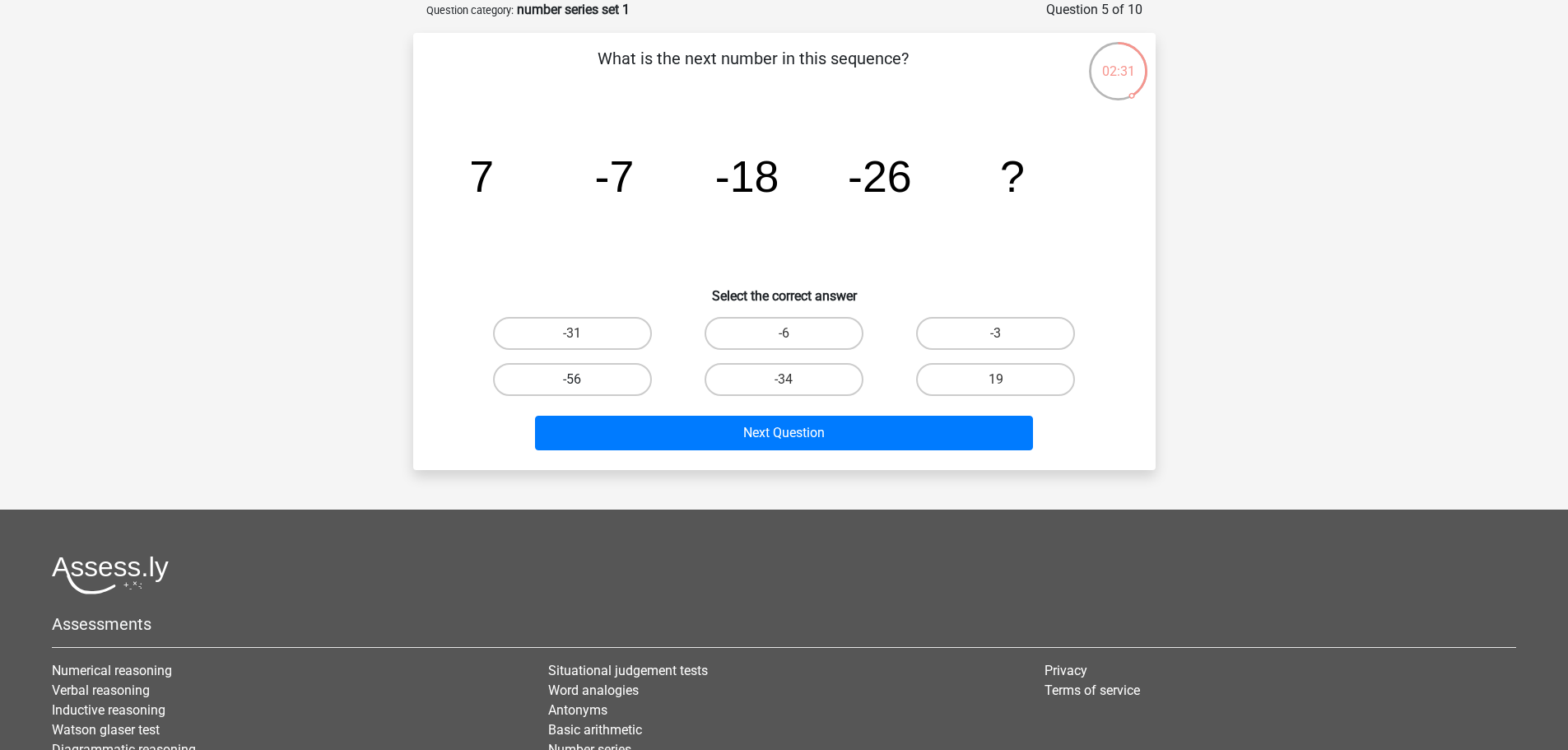
click at [559, 382] on label "-56" at bounding box center [572, 379] width 158 height 33
click at [572, 382] on input "-56" at bounding box center [577, 385] width 11 height 11
radio input "true"
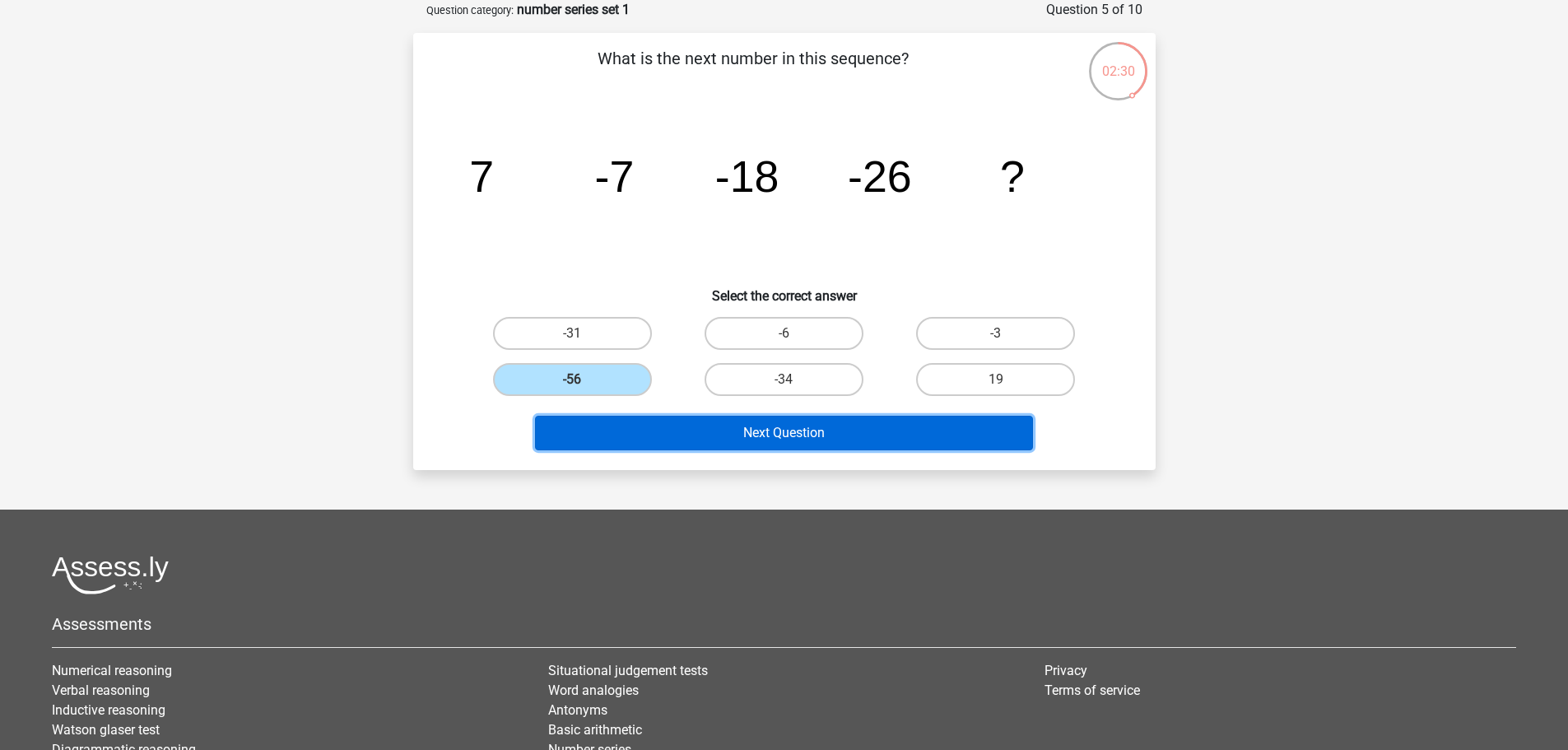
click at [786, 427] on button "Next Question" at bounding box center [784, 433] width 498 height 35
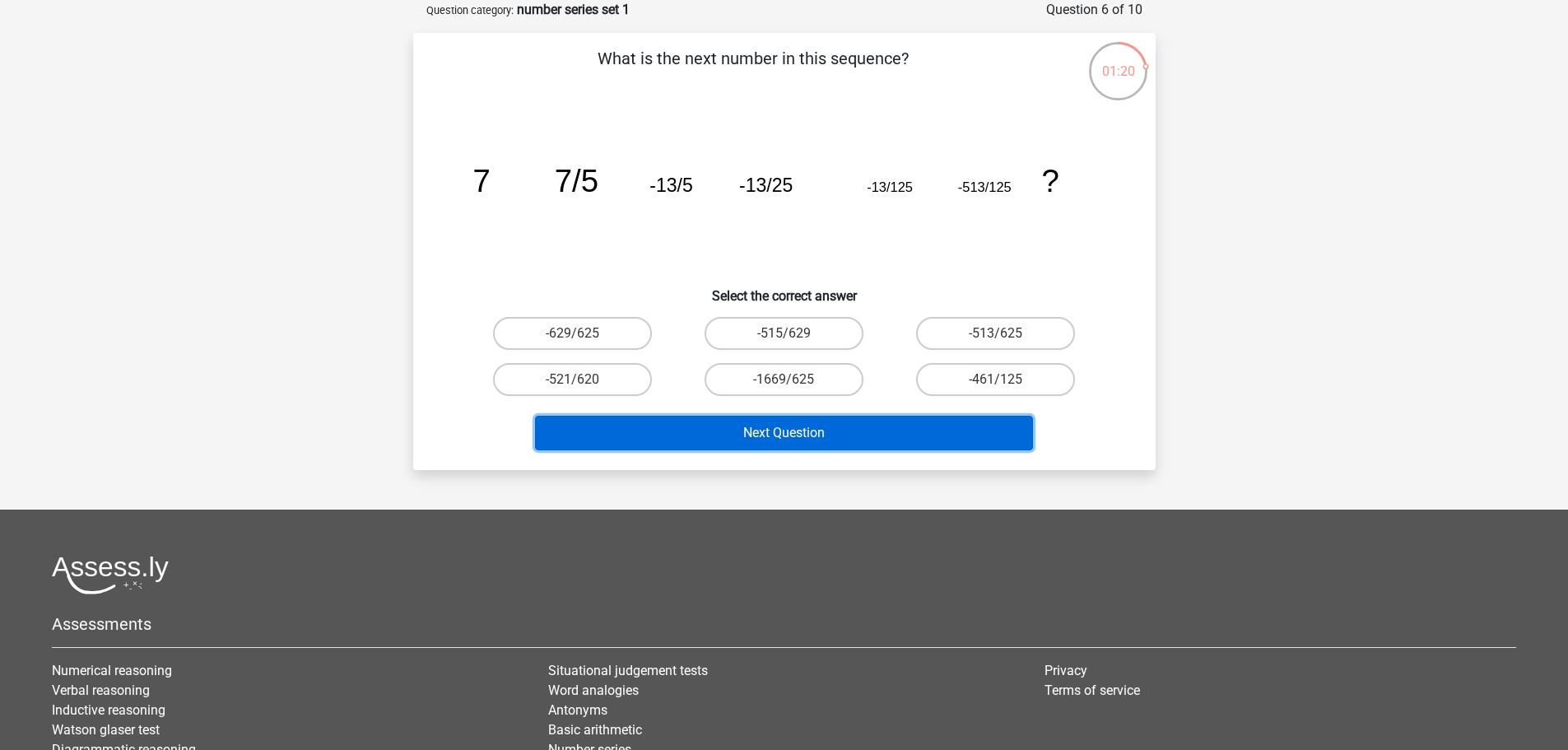
click at [781, 429] on button "Next Question" at bounding box center [784, 433] width 498 height 35
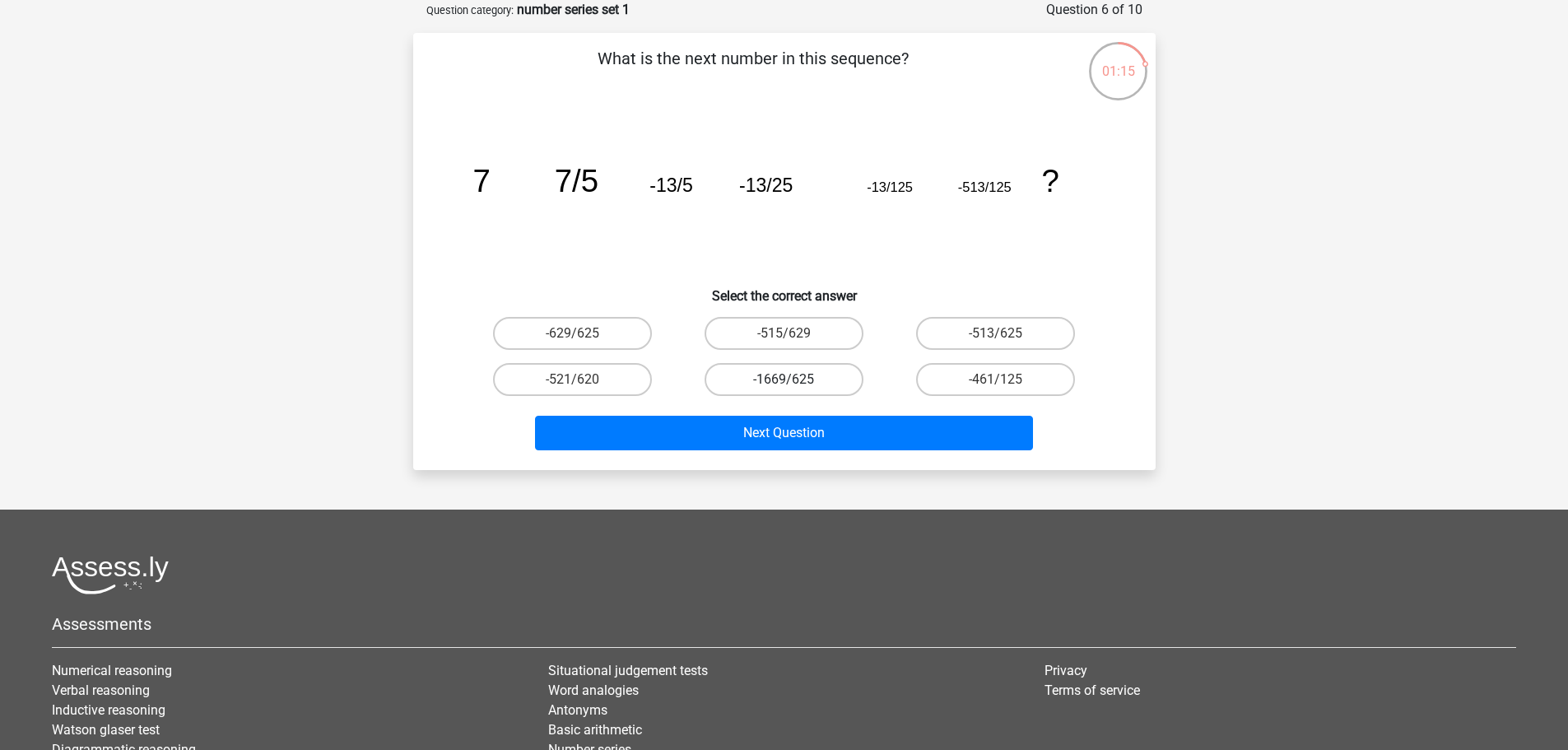
click at [792, 371] on label "-1669/625" at bounding box center [783, 379] width 158 height 33
click at [792, 380] on input "-1669/625" at bounding box center [789, 385] width 11 height 11
radio input "true"
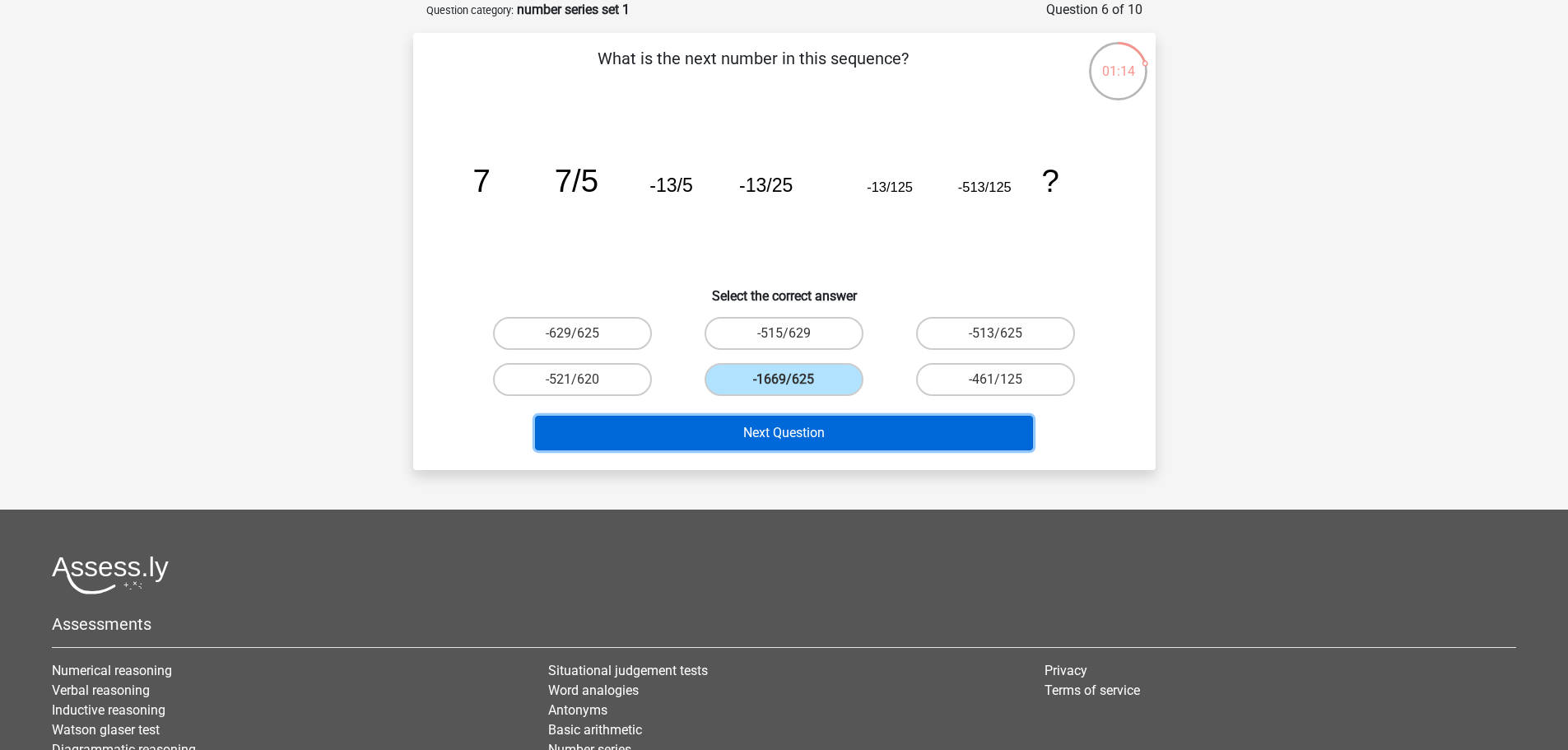
click at [769, 438] on button "Next Question" at bounding box center [784, 433] width 498 height 35
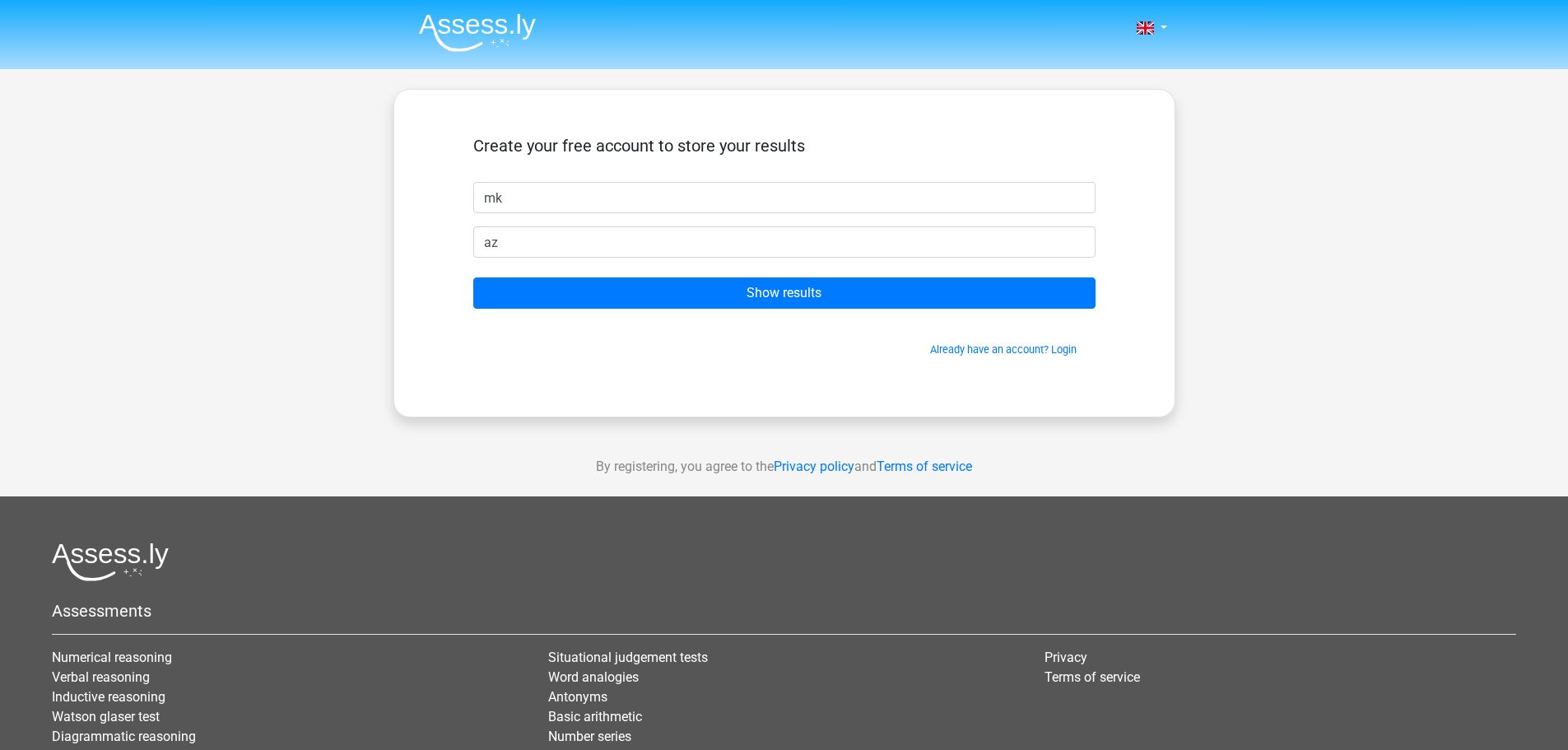
click at [620, 247] on input "az" at bounding box center [785, 242] width 622 height 31
type input "[EMAIL_ADDRESS][DOMAIN_NAME]"
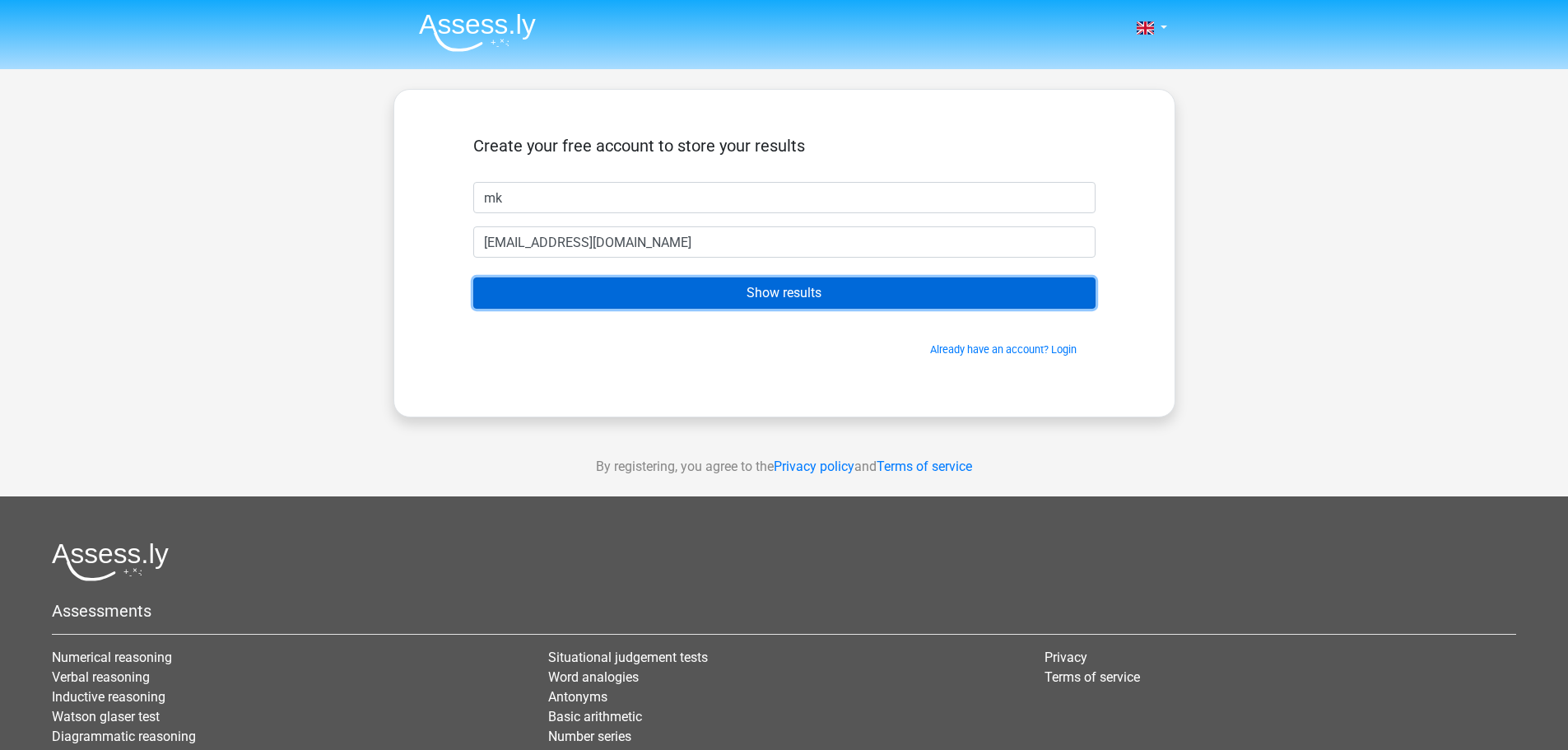
click at [763, 296] on input "Show results" at bounding box center [785, 292] width 622 height 31
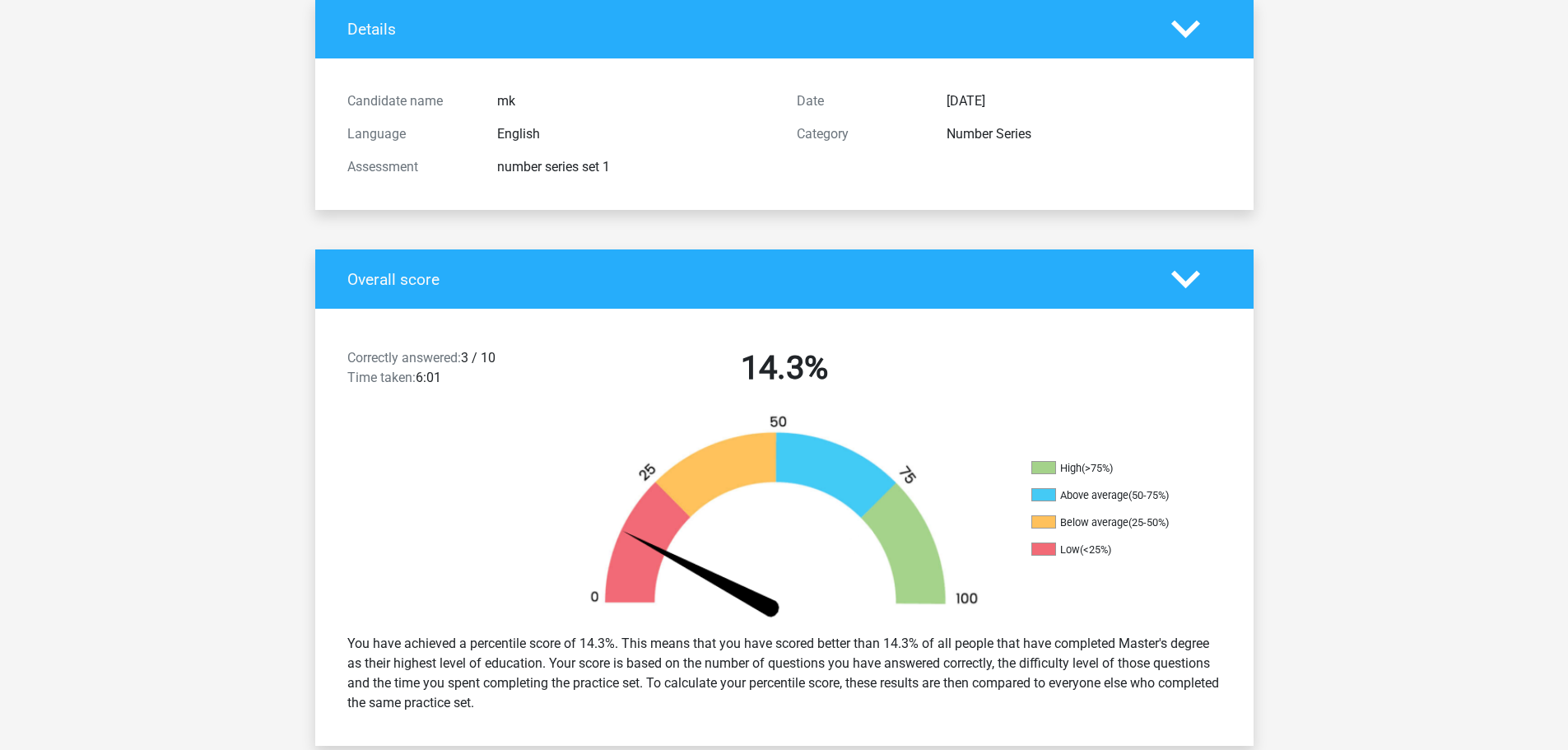
scroll to position [247, 0]
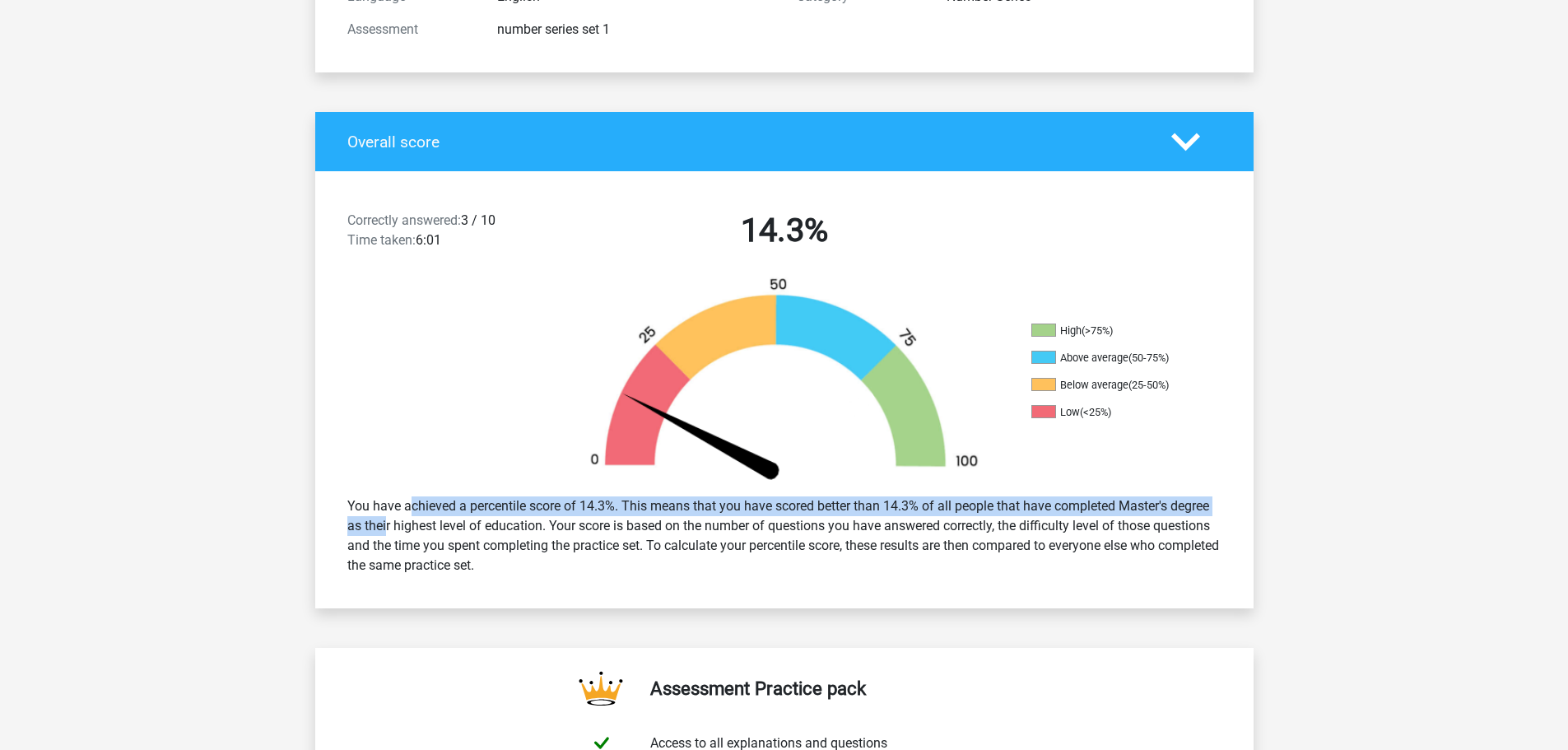
drag, startPoint x: 358, startPoint y: 410, endPoint x: 1214, endPoint y: 412, distance: 856.0
click at [1214, 490] on div "You have achieved a percentile score of 14.3%. This means that you have scored …" at bounding box center [784, 536] width 899 height 92
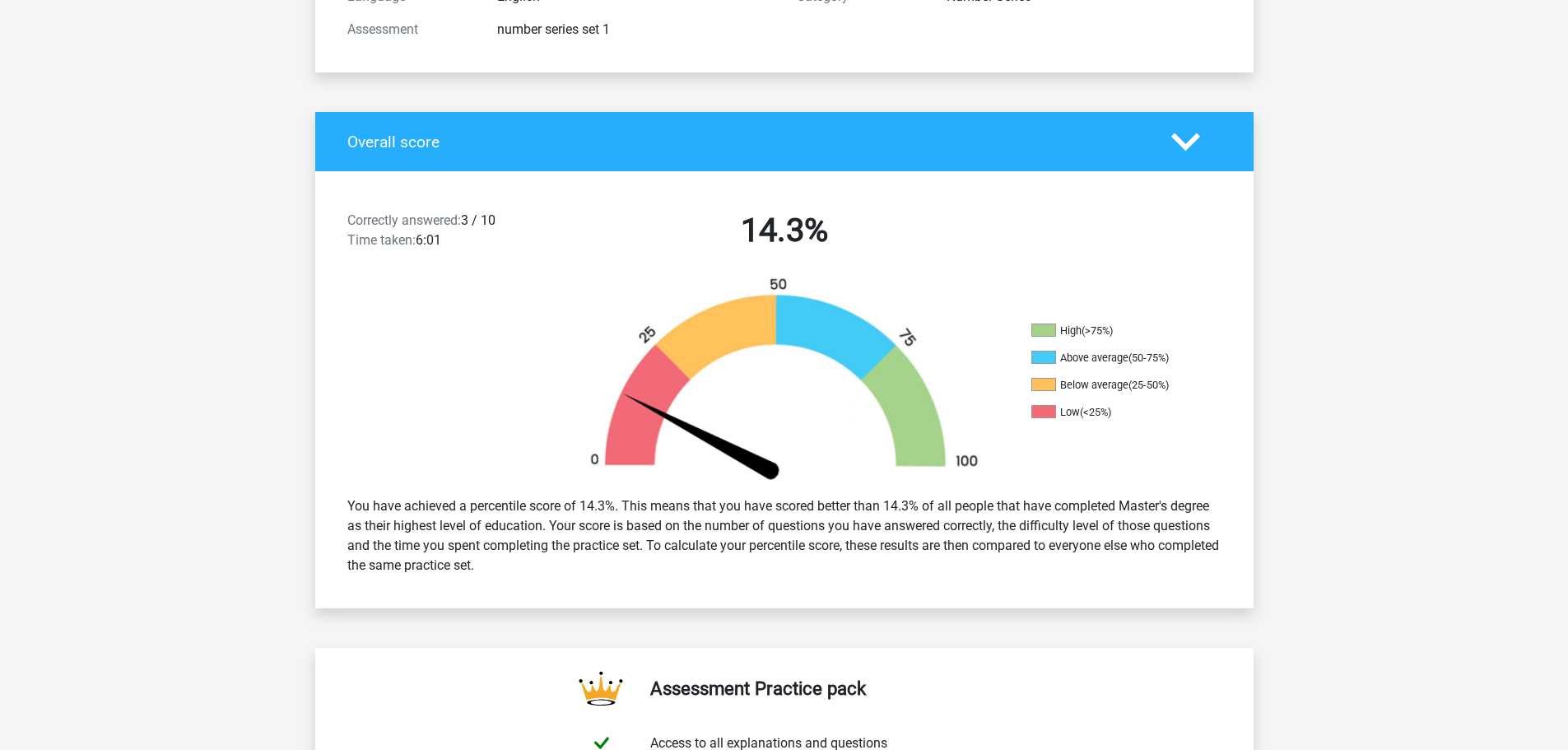
drag, startPoint x: 343, startPoint y: 431, endPoint x: 418, endPoint y: 436, distance: 75.2
click at [418, 490] on div "You have achieved a percentile score of 14.3%. This means that you have scored …" at bounding box center [784, 536] width 899 height 92
click at [587, 490] on div "You have achieved a percentile score of 14.3%. This means that you have scored …" at bounding box center [784, 536] width 899 height 92
drag, startPoint x: 552, startPoint y: 434, endPoint x: 996, endPoint y: 438, distance: 444.0
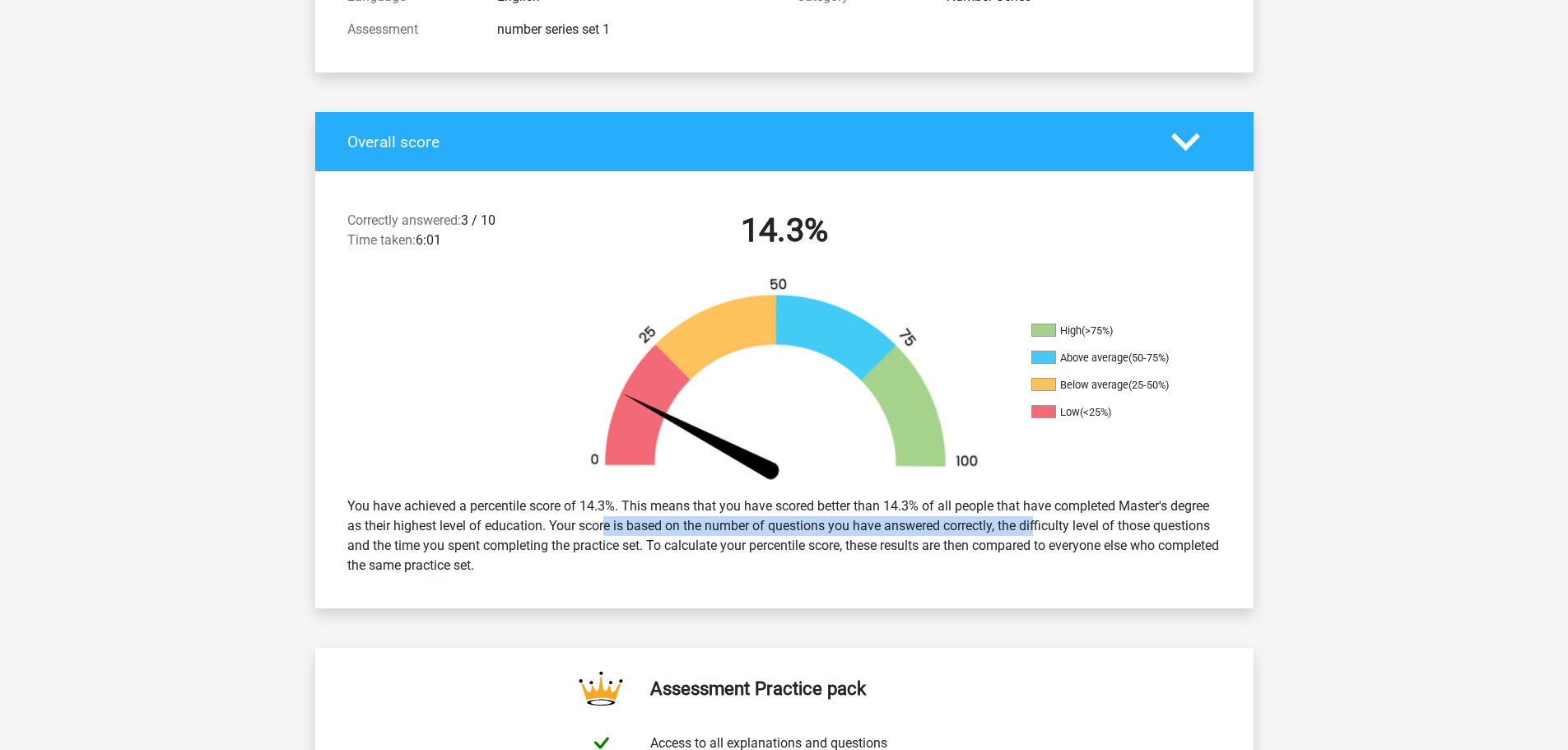
click at [996, 490] on div "You have achieved a percentile score of 14.3%. This means that you have scored …" at bounding box center [784, 536] width 899 height 92
click at [957, 490] on div "You have achieved a percentile score of 14.3%. This means that you have scored …" at bounding box center [784, 536] width 899 height 92
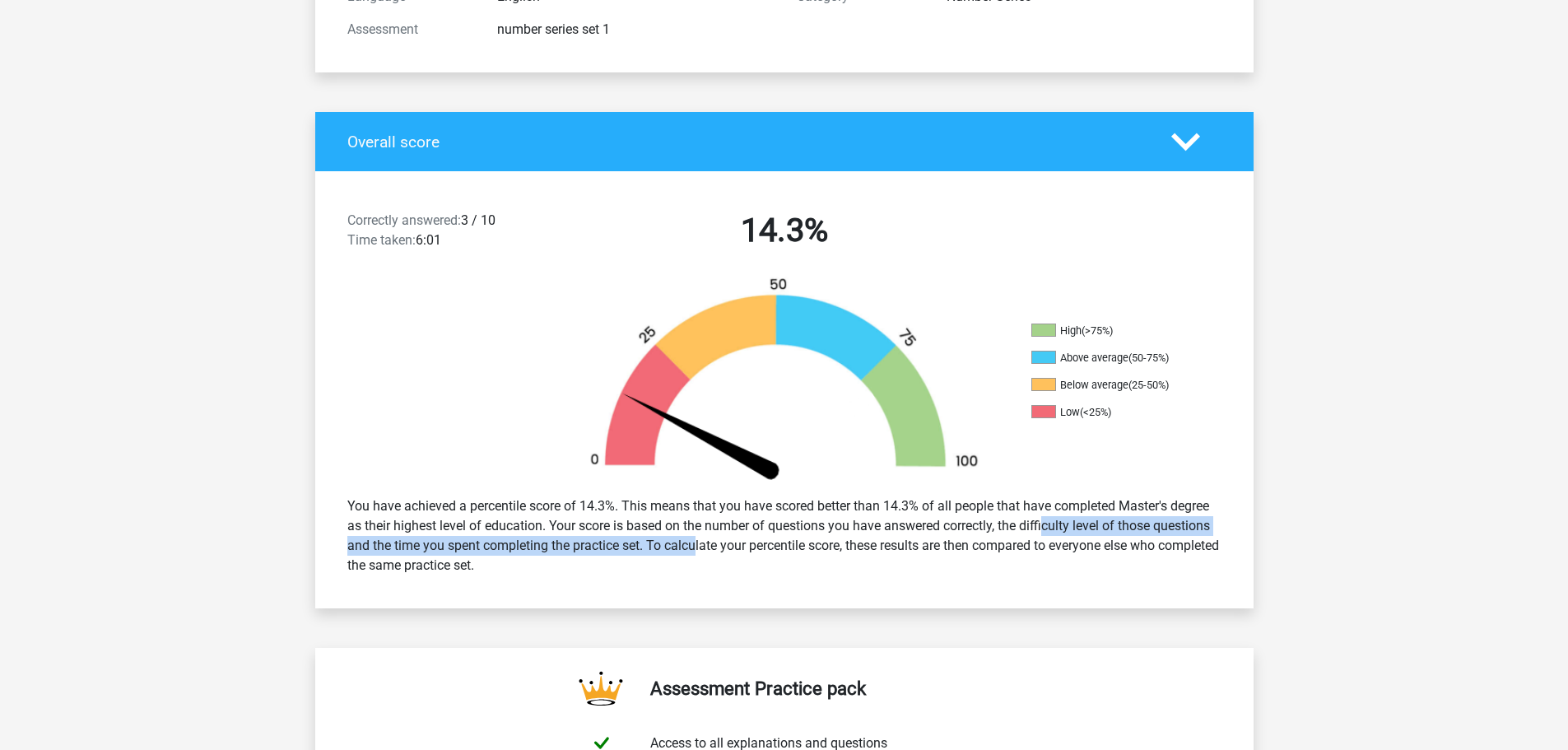
drag, startPoint x: 1004, startPoint y: 434, endPoint x: 646, endPoint y: 458, distance: 358.8
click at [646, 490] on div "You have achieved a percentile score of 14.3%. This means that you have scored …" at bounding box center [784, 536] width 899 height 92
click at [645, 490] on div "You have achieved a percentile score of 14.3%. This means that you have scored …" at bounding box center [784, 536] width 899 height 92
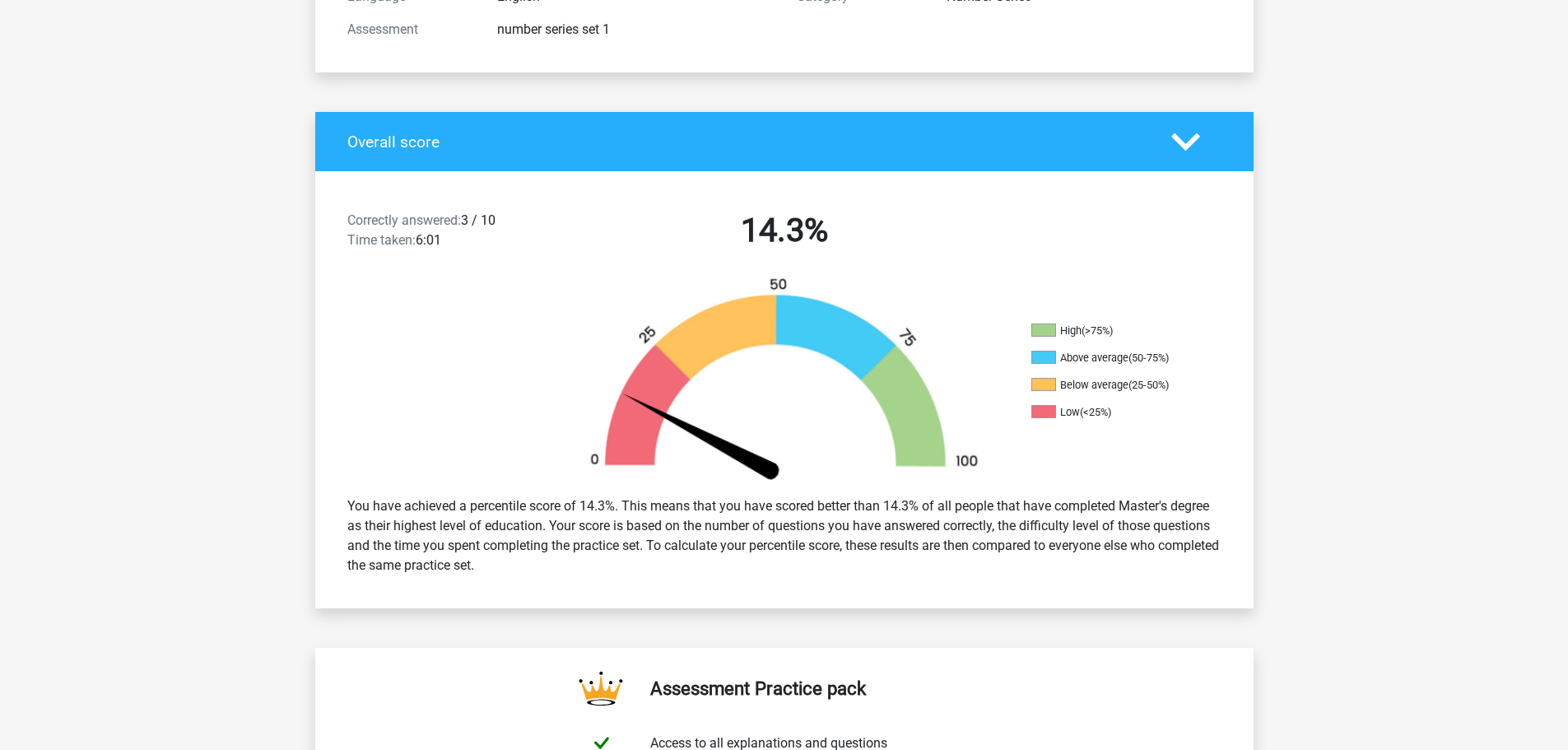
drag, startPoint x: 645, startPoint y: 447, endPoint x: 649, endPoint y: 473, distance: 26.3
click at [649, 490] on div "You have achieved a percentile score of 14.3%. This means that you have scored …" at bounding box center [784, 536] width 899 height 92
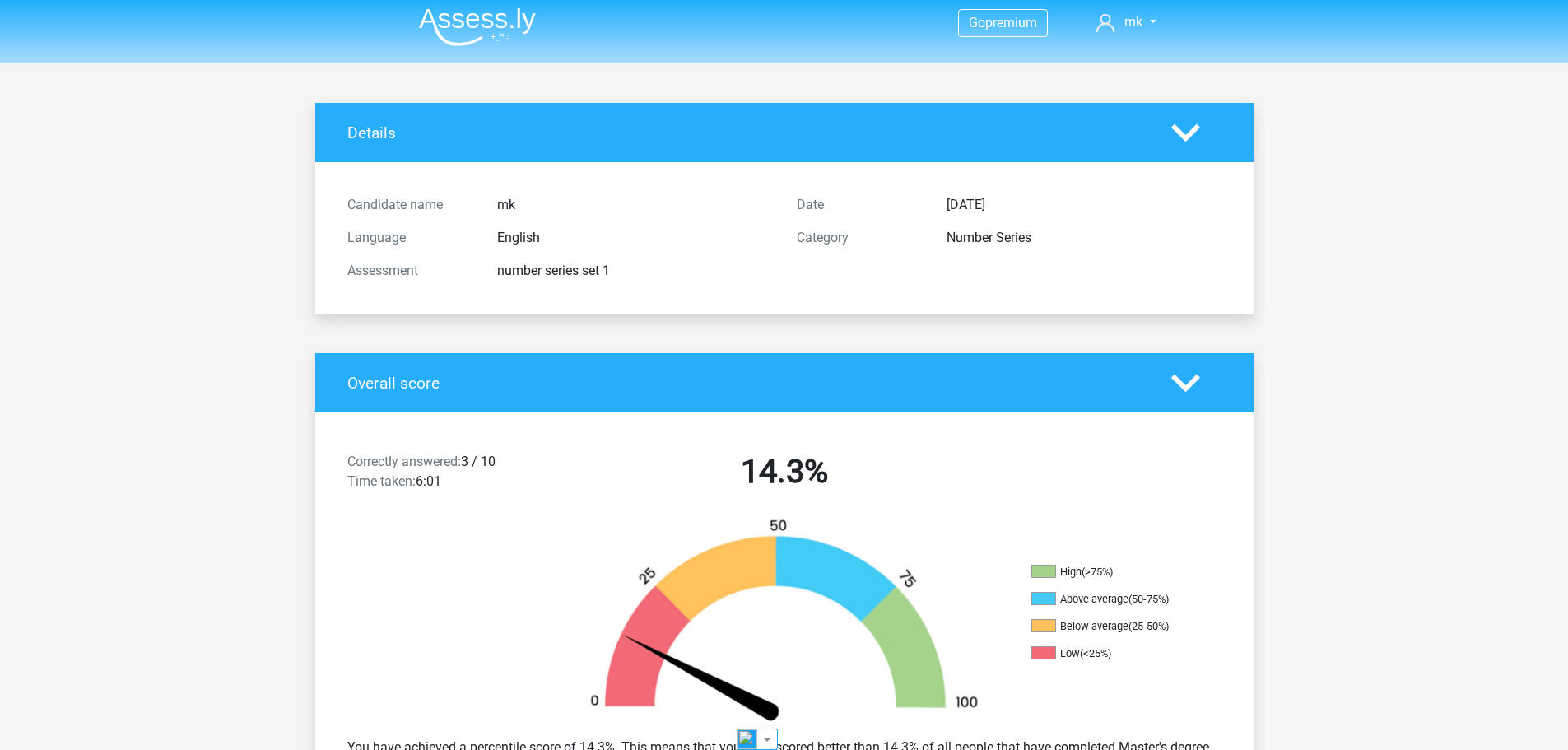
scroll to position [0, 0]
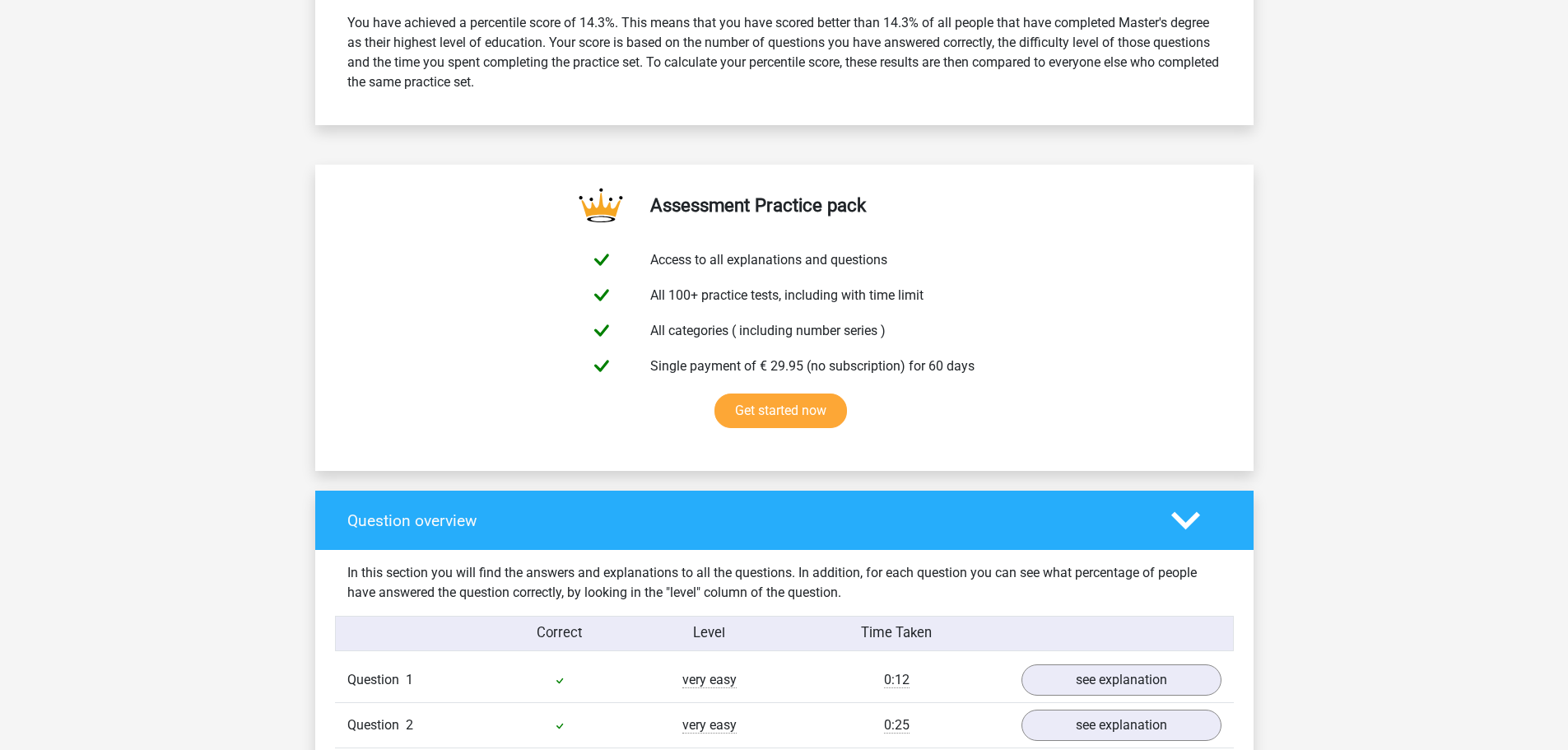
scroll to position [905, 0]
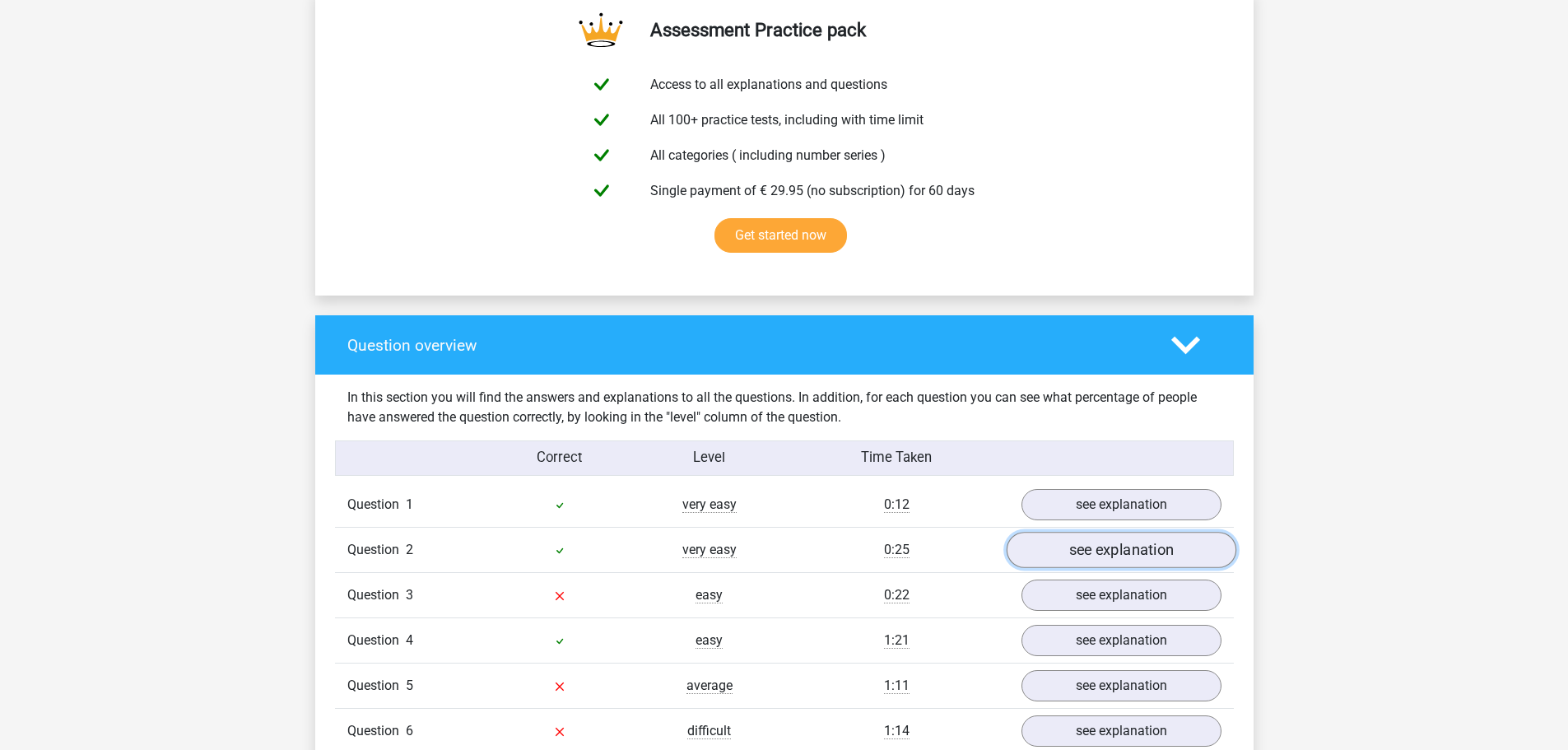
click at [1105, 532] on link "see explanation" at bounding box center [1120, 550] width 230 height 36
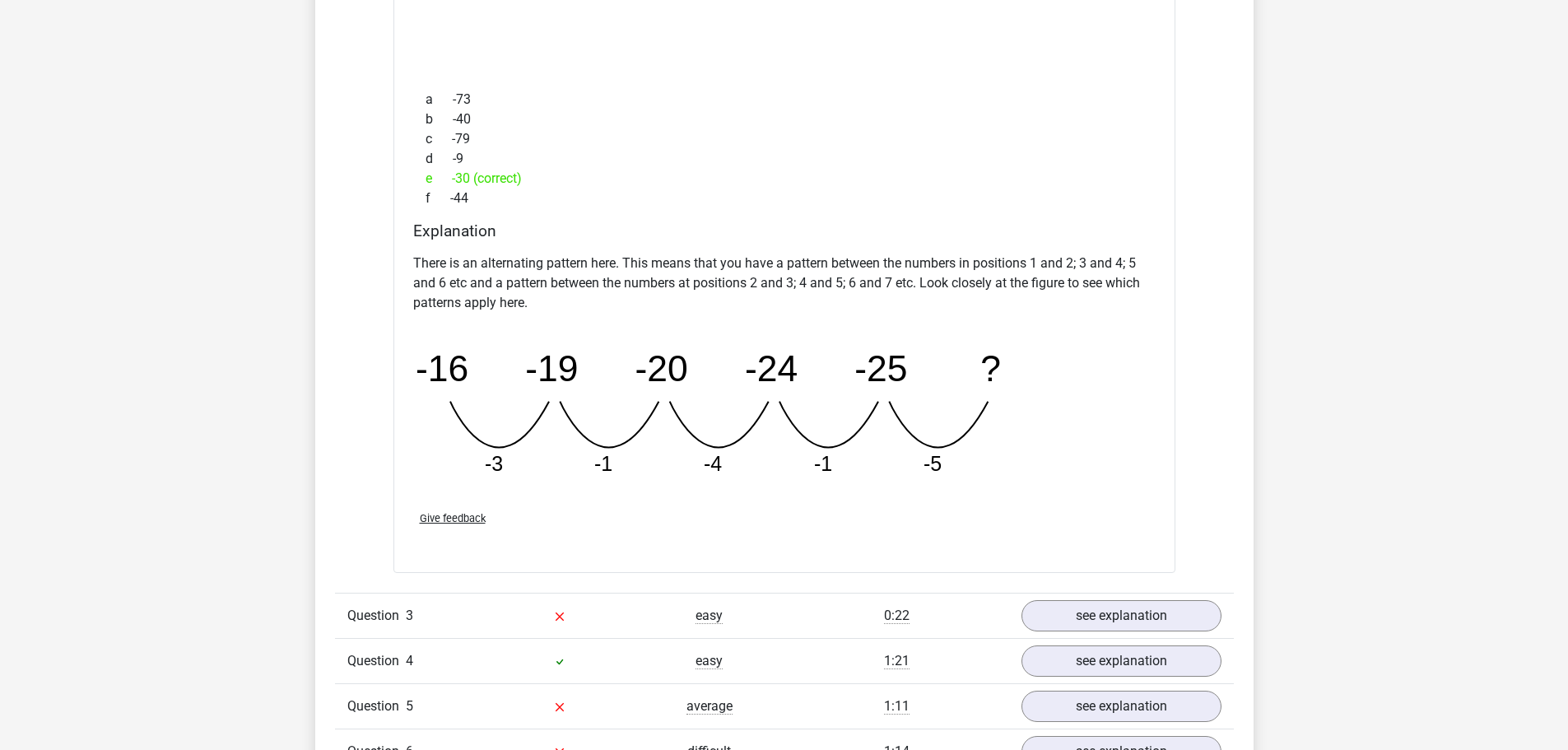
scroll to position [1729, 0]
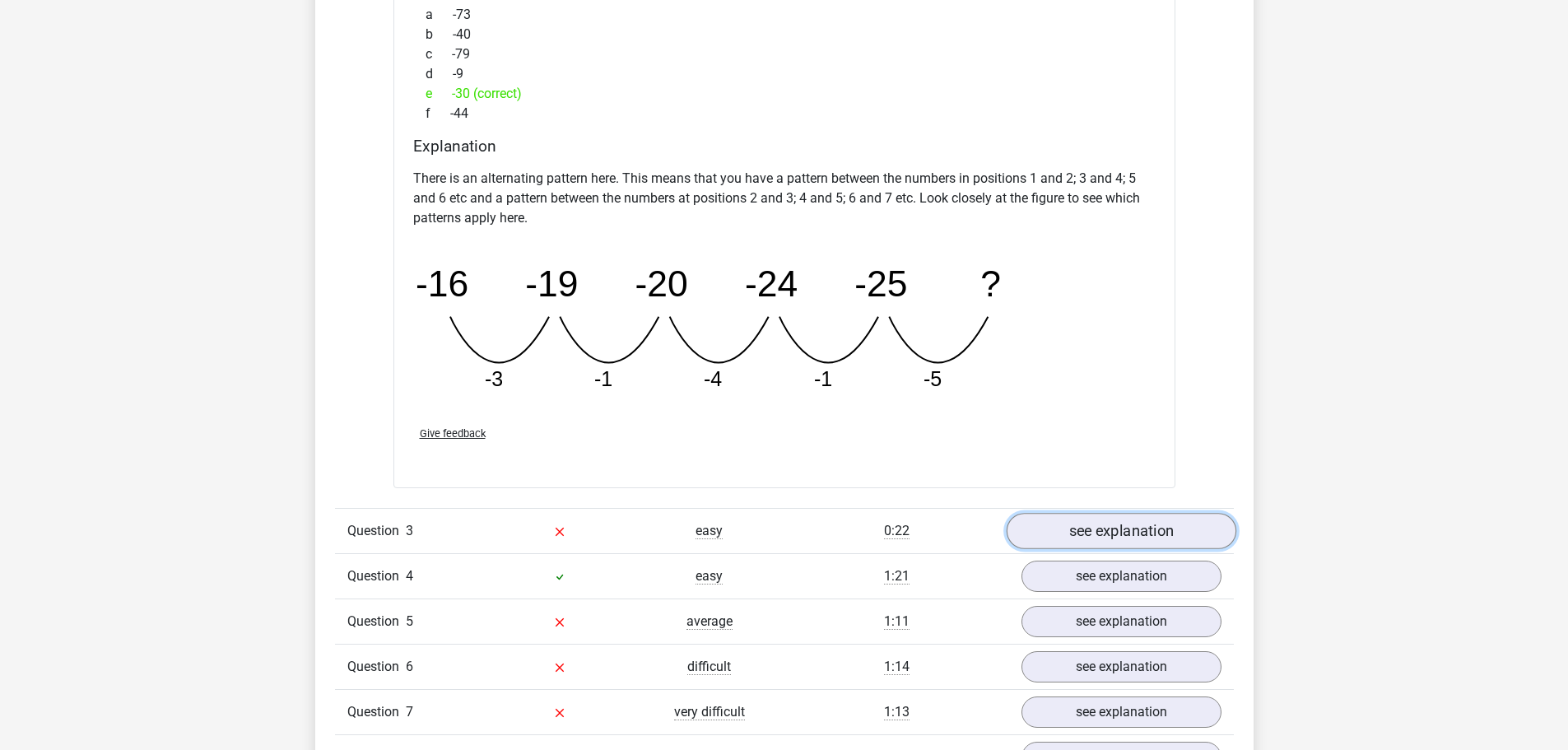
click at [1140, 513] on link "see explanation" at bounding box center [1120, 531] width 230 height 36
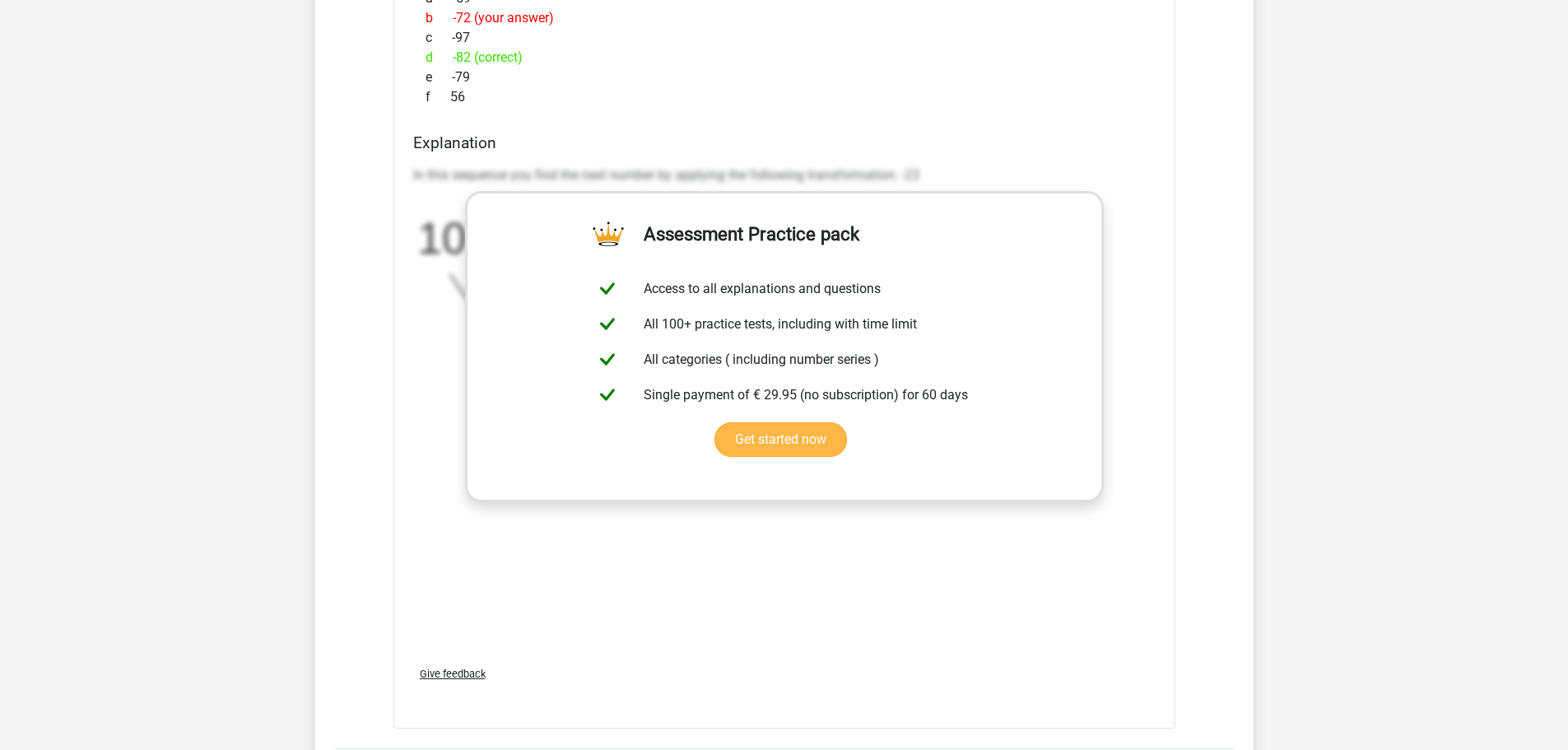
scroll to position [2634, 0]
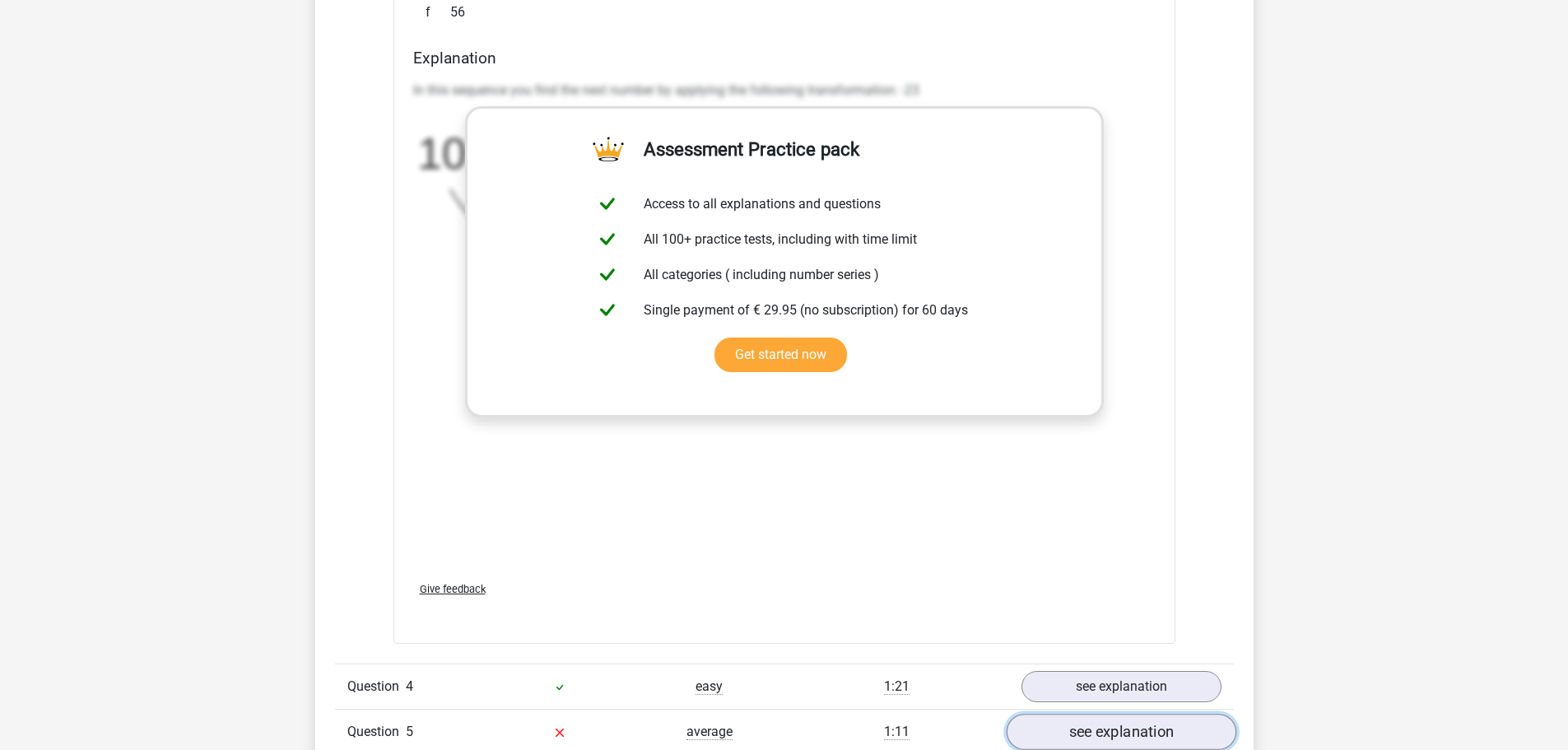
click at [1078, 714] on link "see explanation" at bounding box center [1120, 731] width 230 height 36
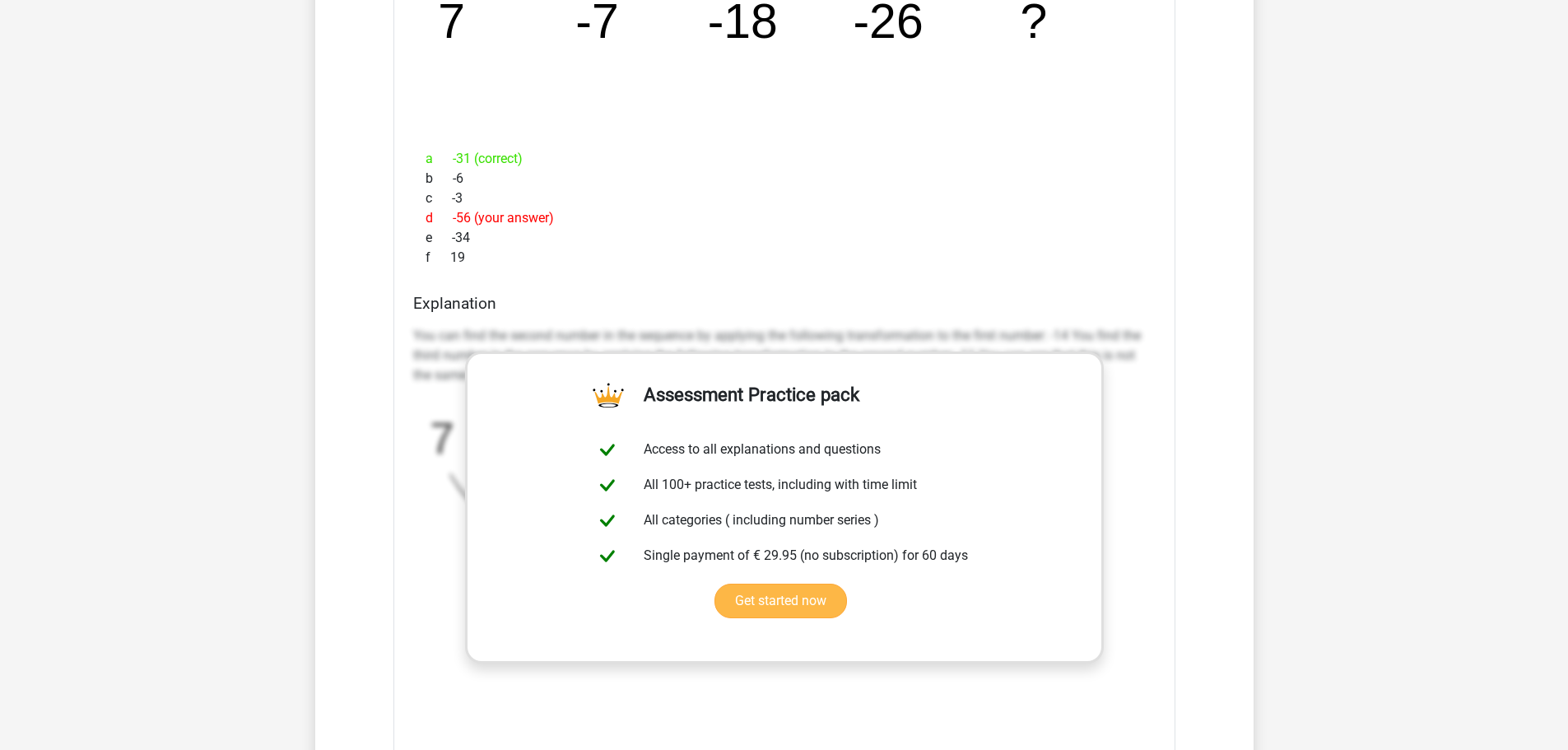
scroll to position [3458, 0]
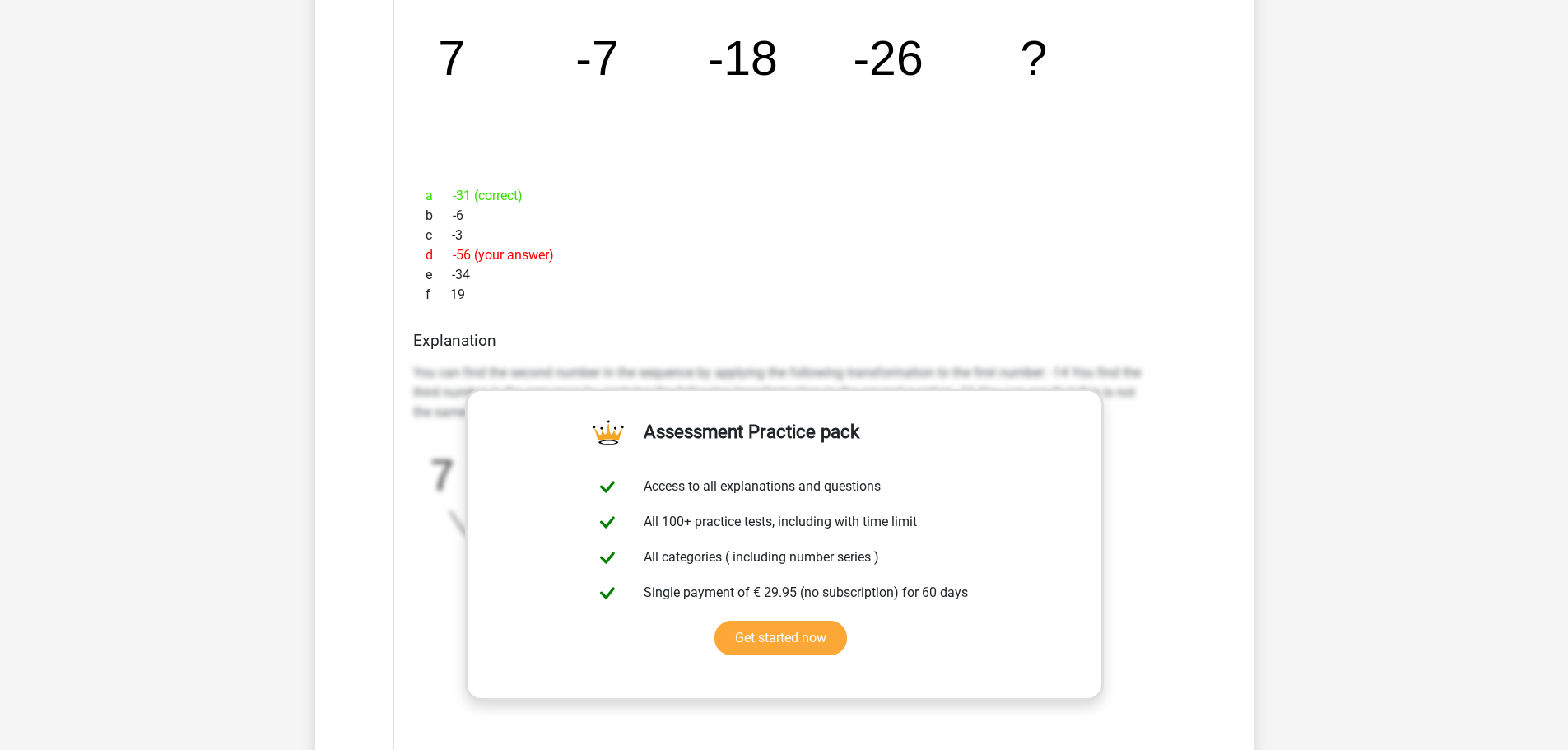
drag, startPoint x: 431, startPoint y: 244, endPoint x: 453, endPoint y: 302, distance: 62.0
click at [431, 331] on h4 "Explanation" at bounding box center [785, 340] width 742 height 19
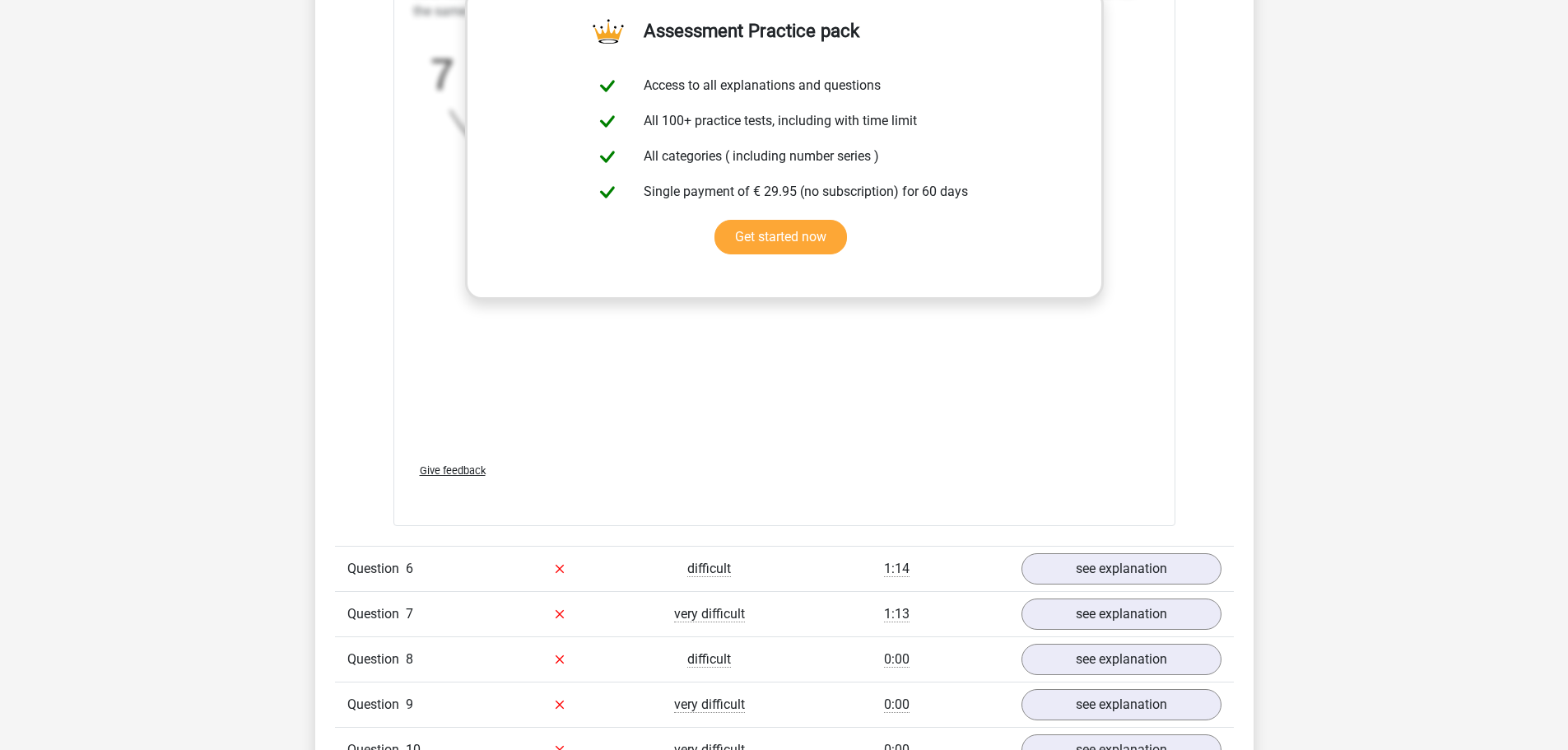
scroll to position [3951, 0]
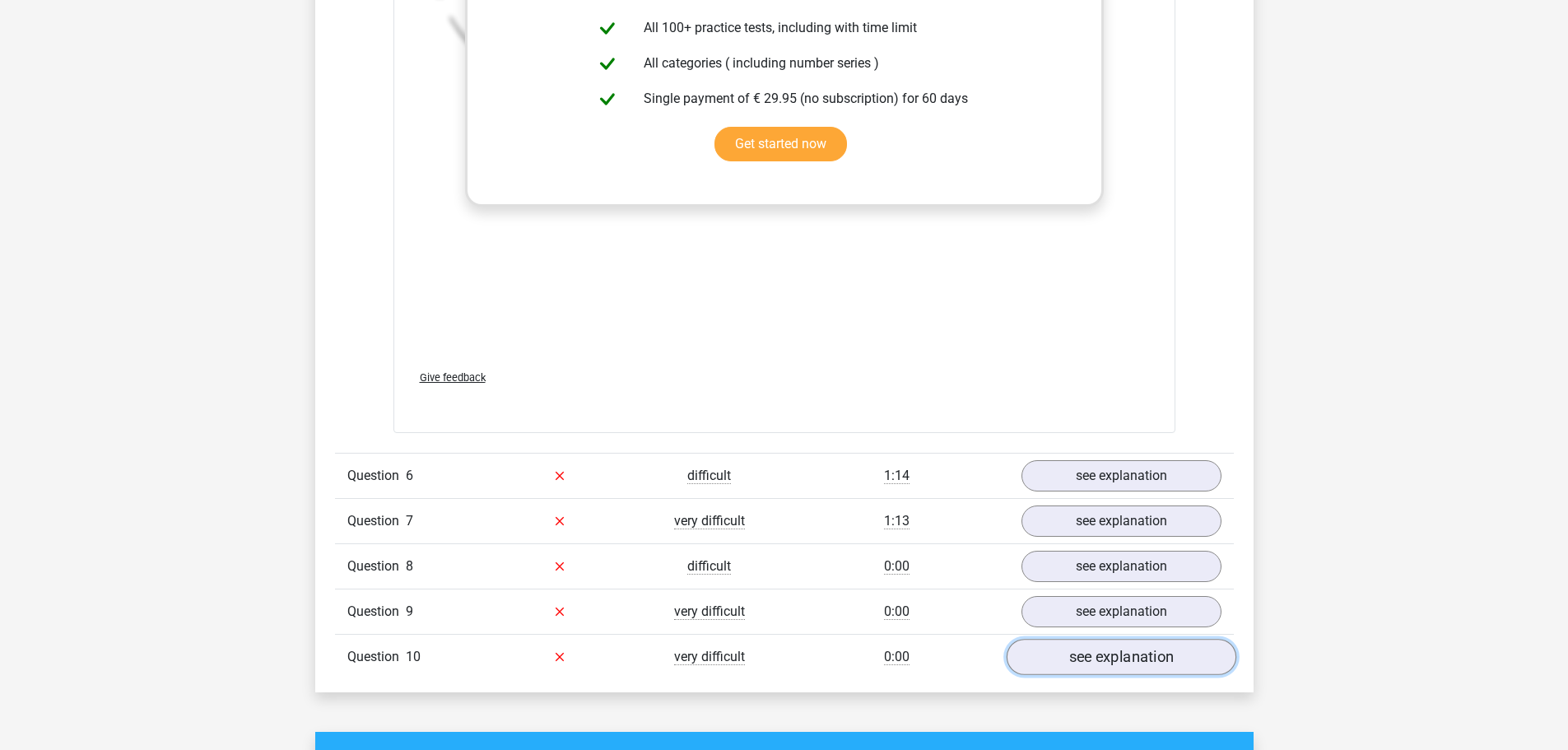
click at [1092, 639] on link "see explanation" at bounding box center [1120, 657] width 230 height 36
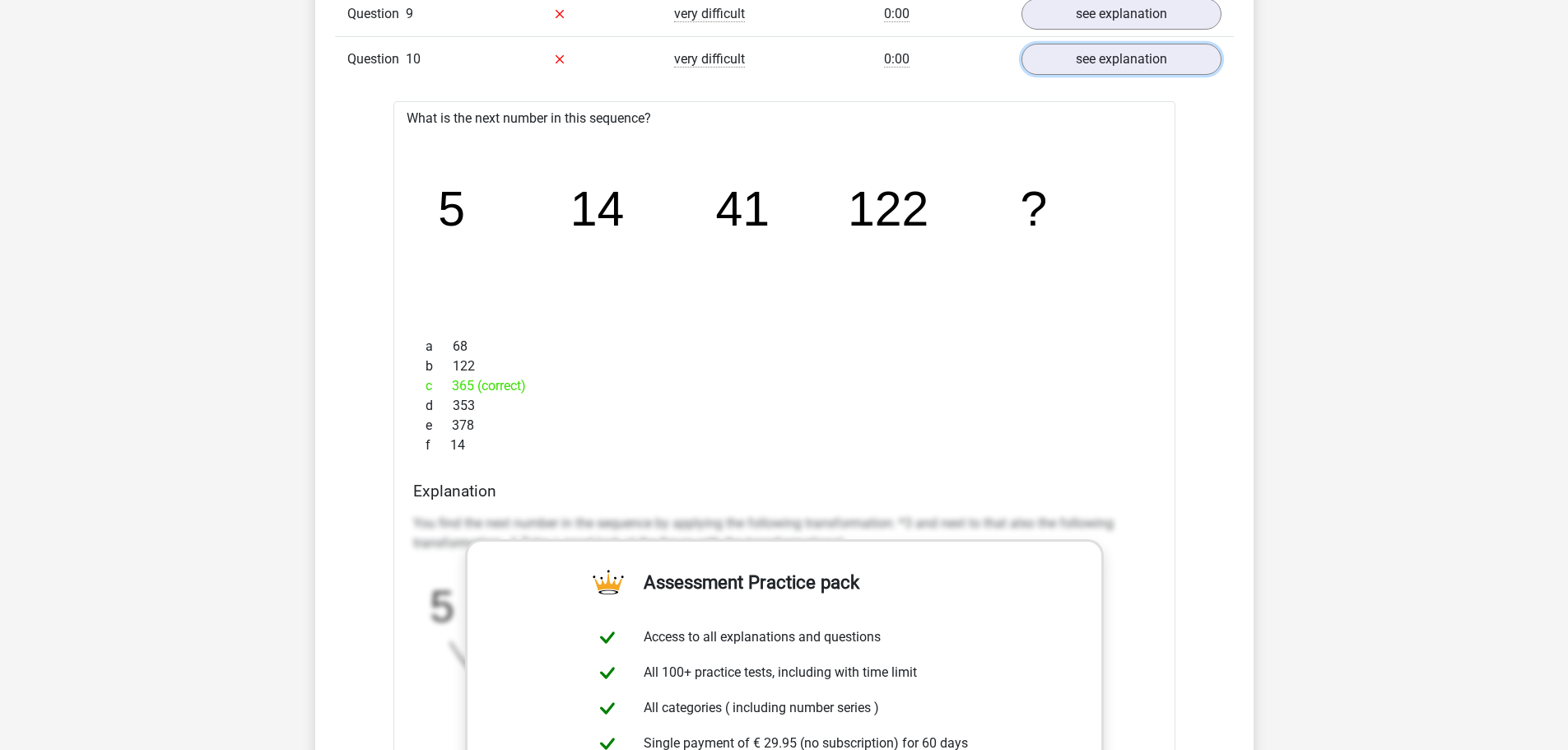
scroll to position [4692, 0]
